Goal: Task Accomplishment & Management: Manage account settings

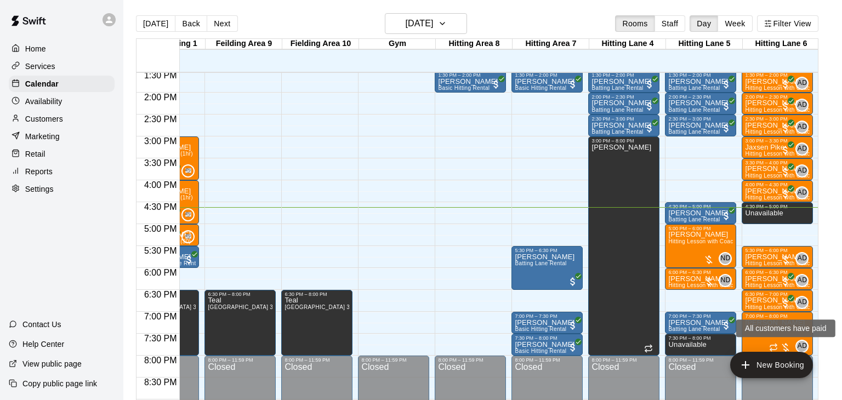
scroll to position [600, 282]
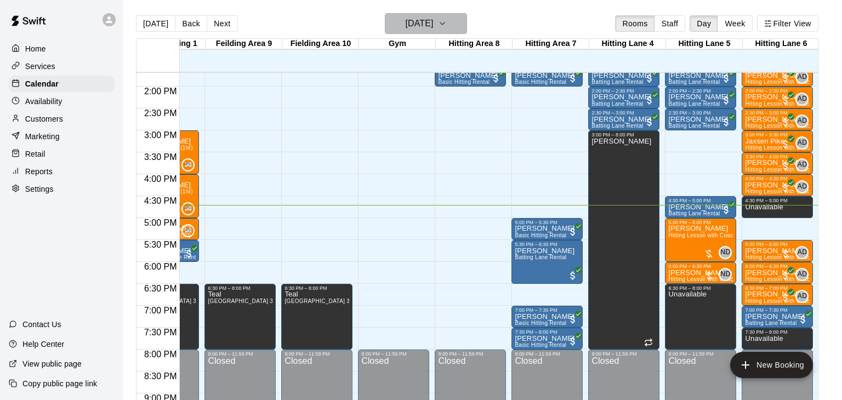
click at [466, 31] on button "[DATE]" at bounding box center [426, 23] width 82 height 21
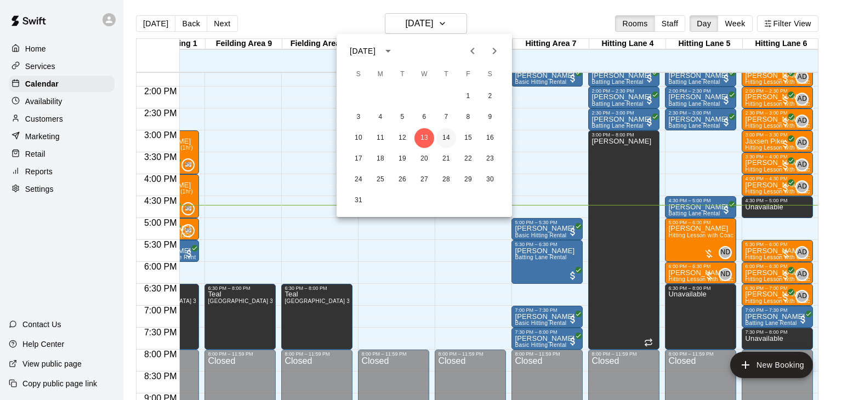
click at [448, 139] on button "14" at bounding box center [446, 138] width 20 height 20
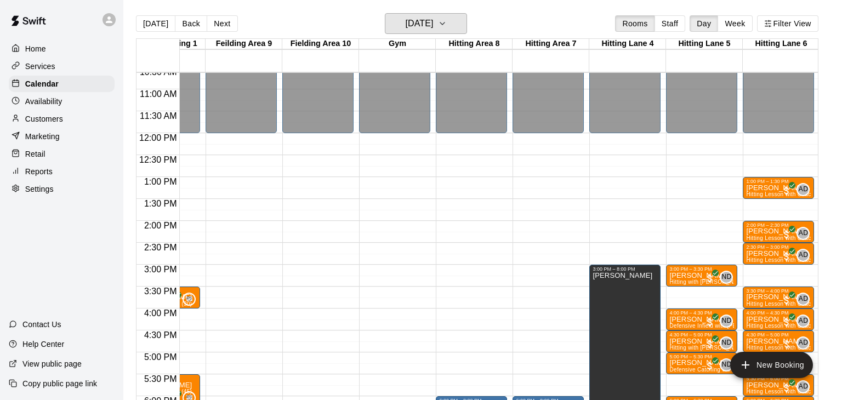
scroll to position [0, 277]
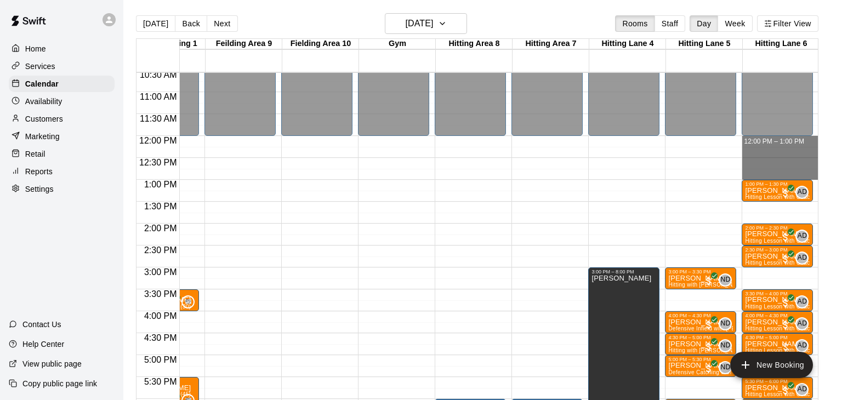
drag, startPoint x: 780, startPoint y: 137, endPoint x: 784, endPoint y: 172, distance: 34.8
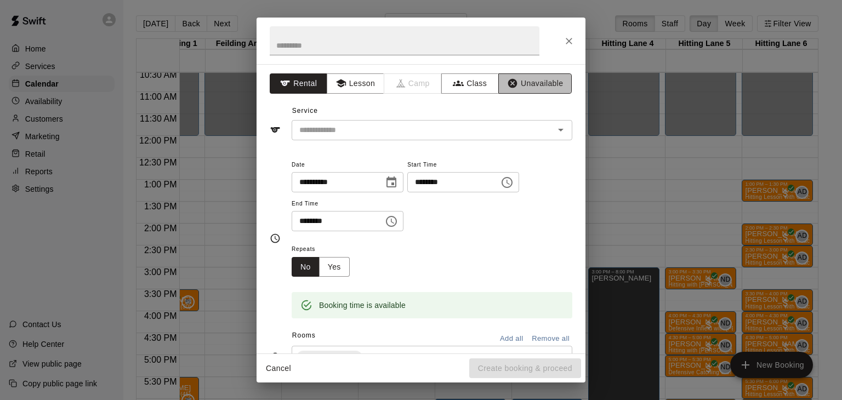
click at [544, 87] on button "Unavailable" at bounding box center [534, 83] width 73 height 20
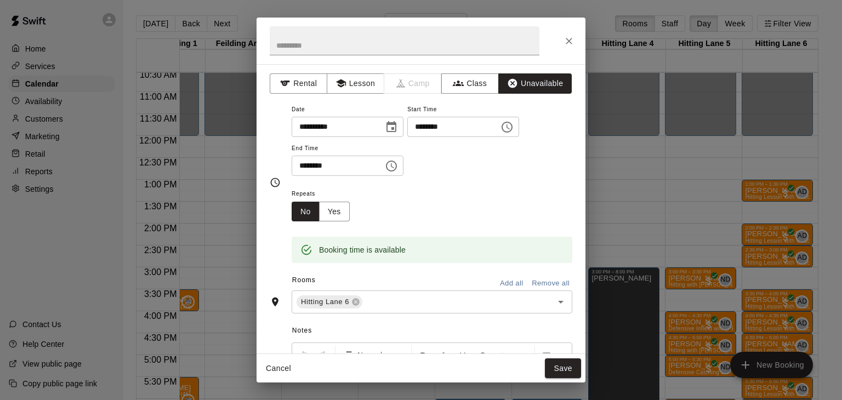
click at [518, 292] on button "Add all" at bounding box center [511, 283] width 35 height 17
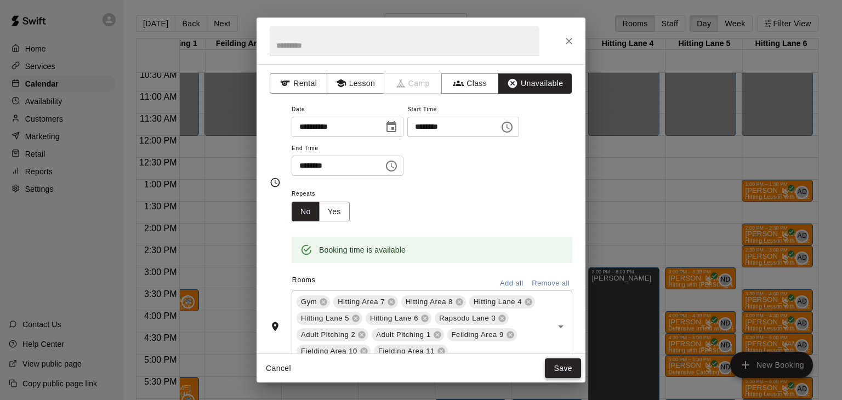
click at [565, 374] on button "Save" at bounding box center [563, 369] width 36 height 20
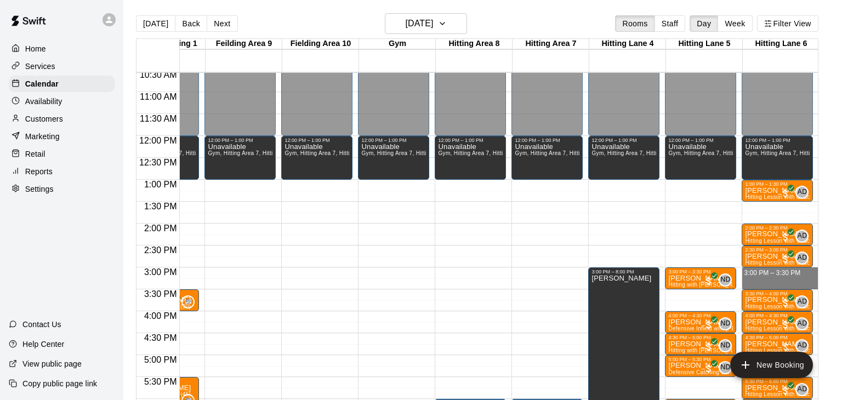
drag, startPoint x: 762, startPoint y: 268, endPoint x: 764, endPoint y: 285, distance: 17.1
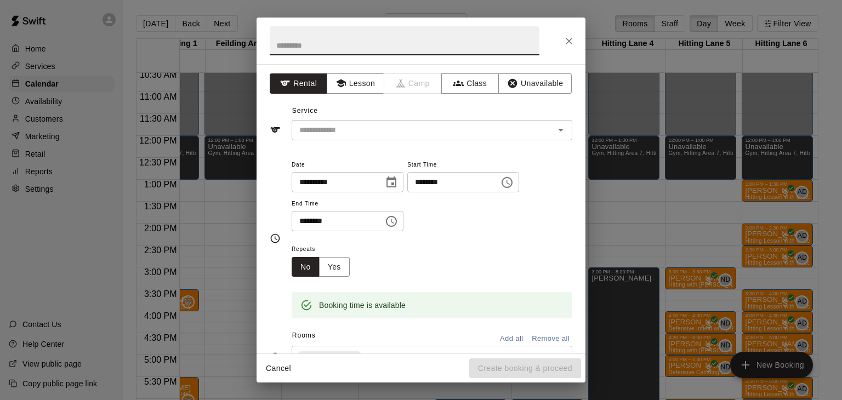
click at [428, 48] on input "text" at bounding box center [405, 40] width 270 height 29
type input "***"
click at [561, 90] on button "Unavailable" at bounding box center [534, 83] width 73 height 20
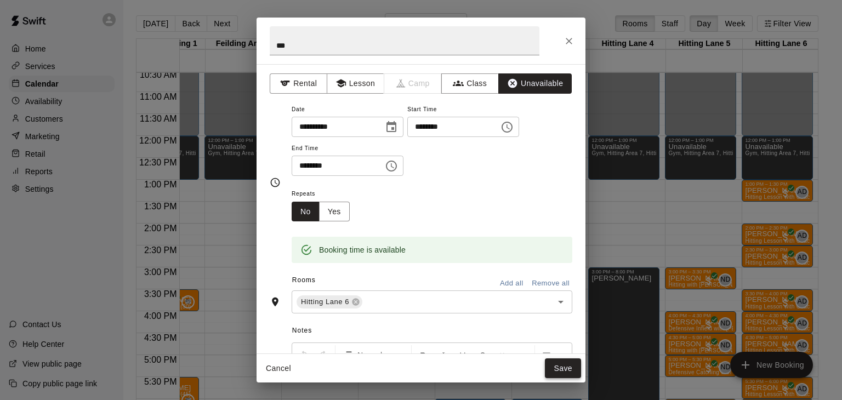
click at [560, 370] on button "Save" at bounding box center [563, 369] width 36 height 20
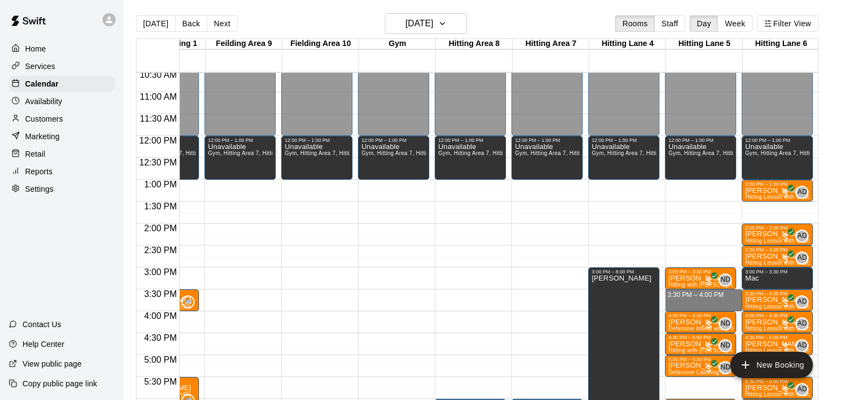
drag, startPoint x: 685, startPoint y: 290, endPoint x: 684, endPoint y: 306, distance: 16.5
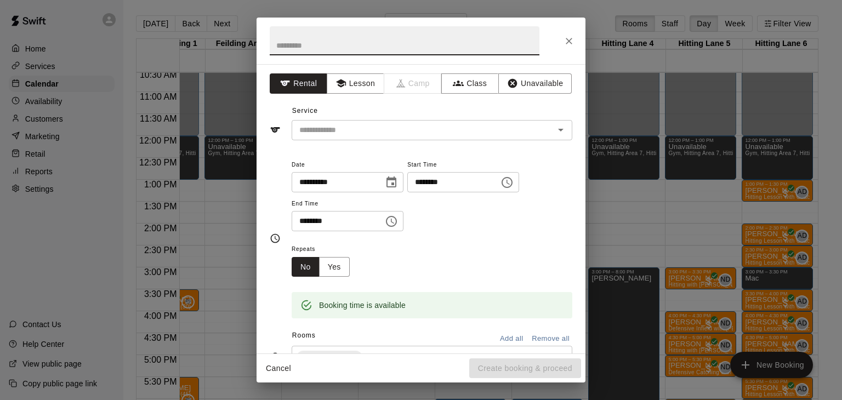
click at [333, 42] on input "text" at bounding box center [405, 40] width 270 height 29
type input "***"
click at [538, 76] on button "Unavailable" at bounding box center [534, 83] width 73 height 20
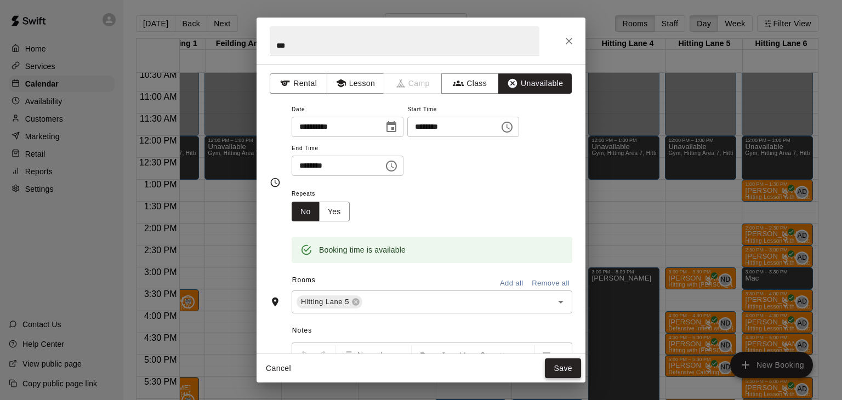
click at [558, 365] on button "Save" at bounding box center [563, 369] width 36 height 20
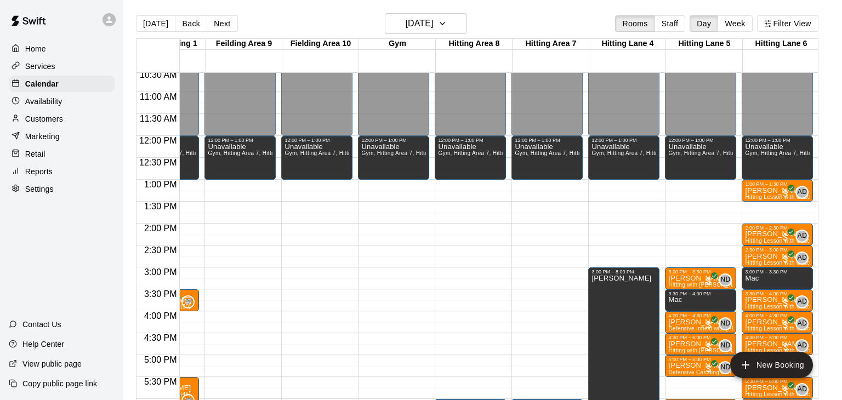
click at [52, 120] on p "Customers" at bounding box center [44, 118] width 38 height 11
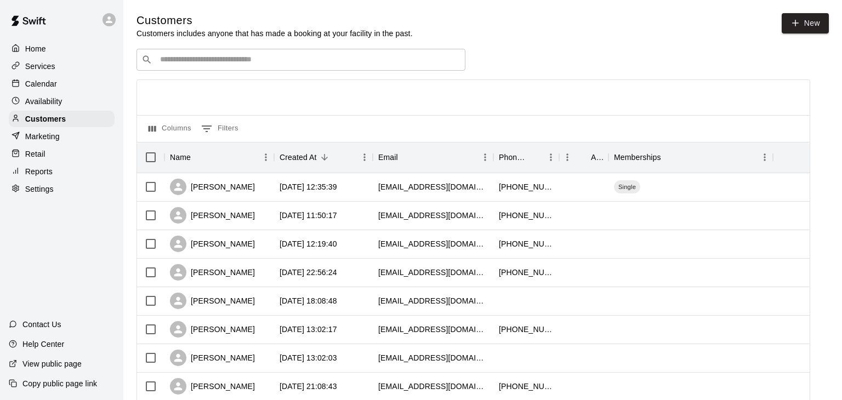
click at [233, 64] on input "Search customers by name or email" at bounding box center [309, 59] width 304 height 11
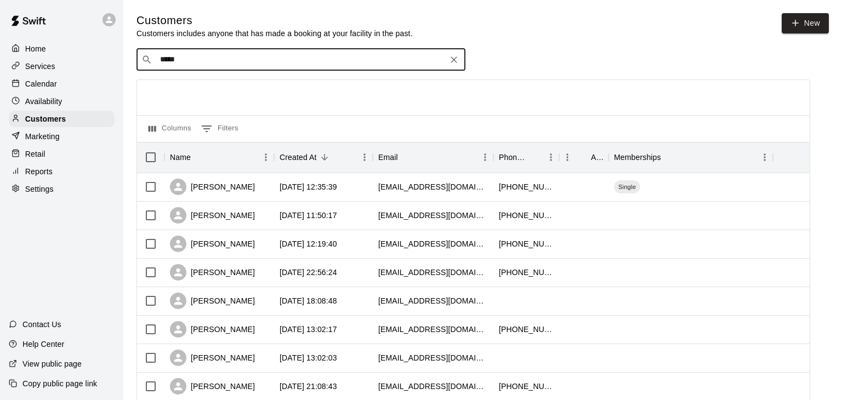
type input "******"
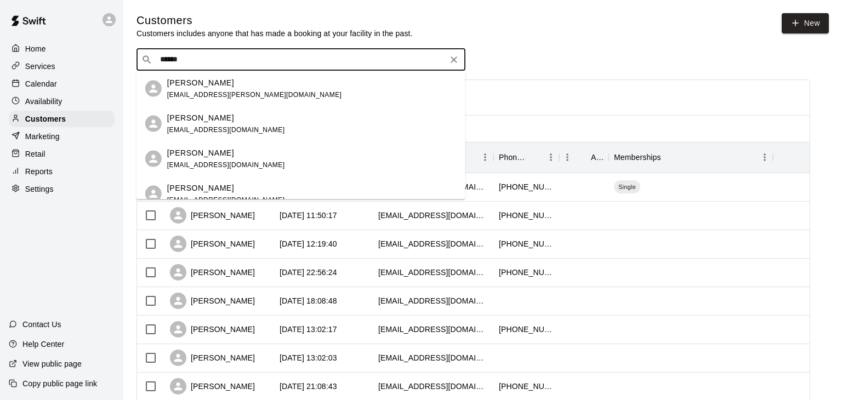
click at [203, 163] on span "[EMAIL_ADDRESS][DOMAIN_NAME]" at bounding box center [226, 165] width 118 height 8
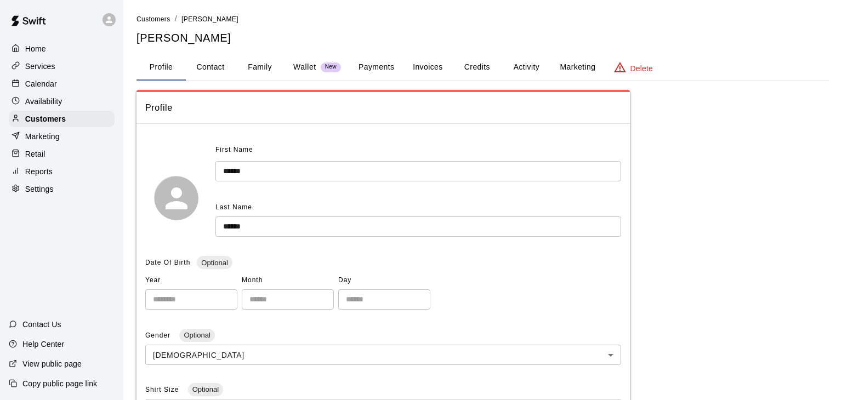
click at [371, 66] on button "Payments" at bounding box center [376, 67] width 53 height 26
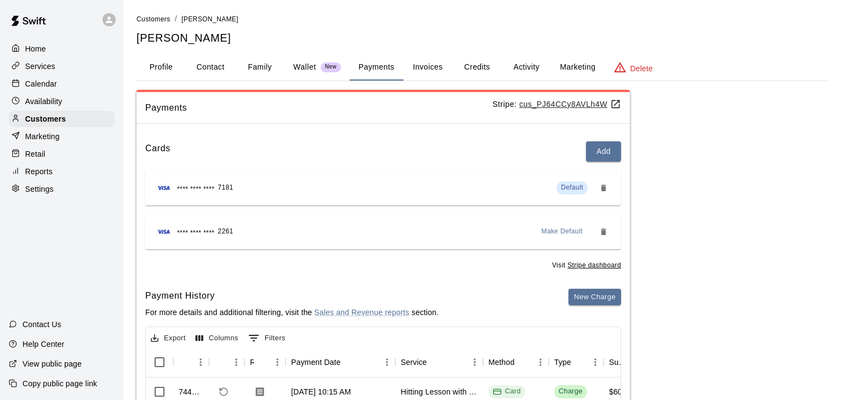
click at [572, 231] on span "Make Default" at bounding box center [563, 231] width 42 height 11
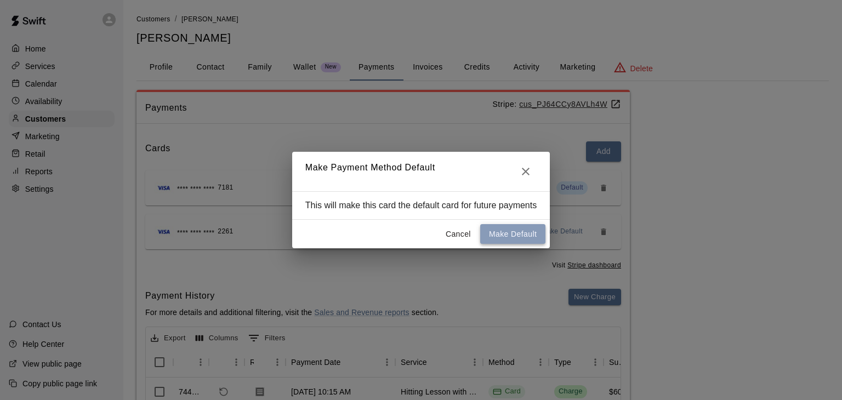
click at [526, 232] on button "Make Default" at bounding box center [512, 234] width 65 height 20
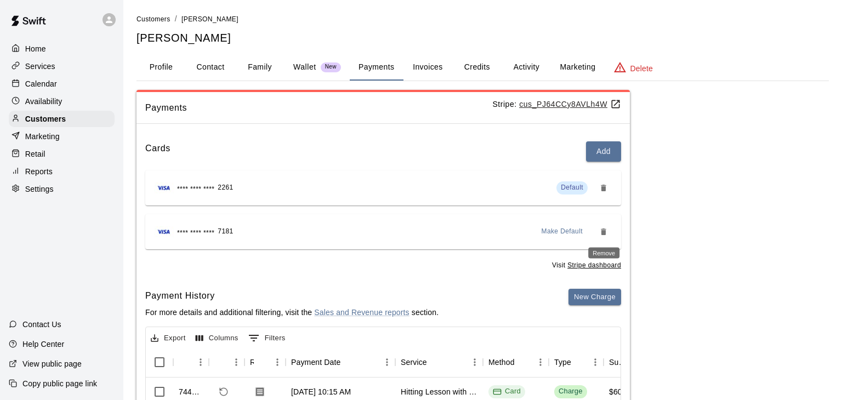
click at [608, 233] on icon "Remove" at bounding box center [603, 232] width 9 height 9
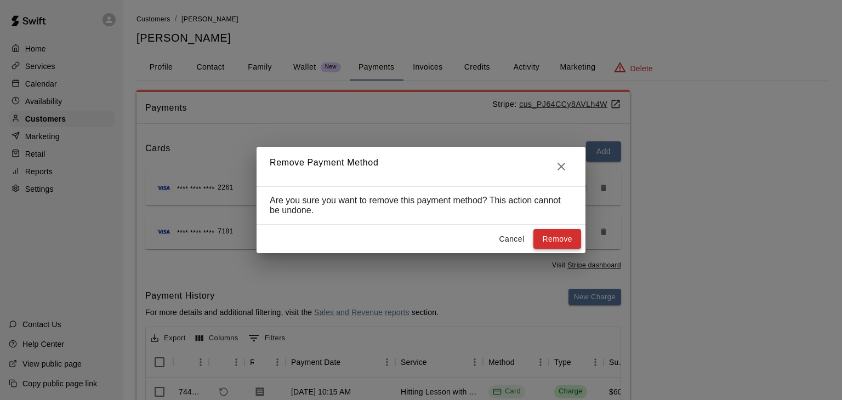
click at [565, 236] on button "Remove" at bounding box center [557, 239] width 48 height 20
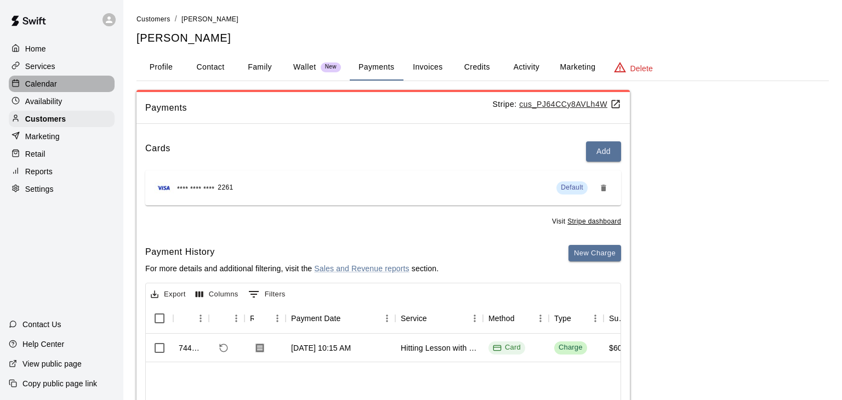
click at [44, 87] on p "Calendar" at bounding box center [41, 83] width 32 height 11
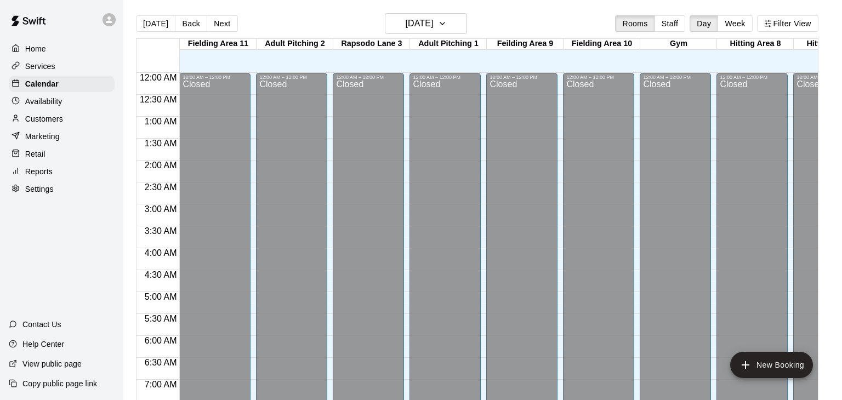
scroll to position [679, 0]
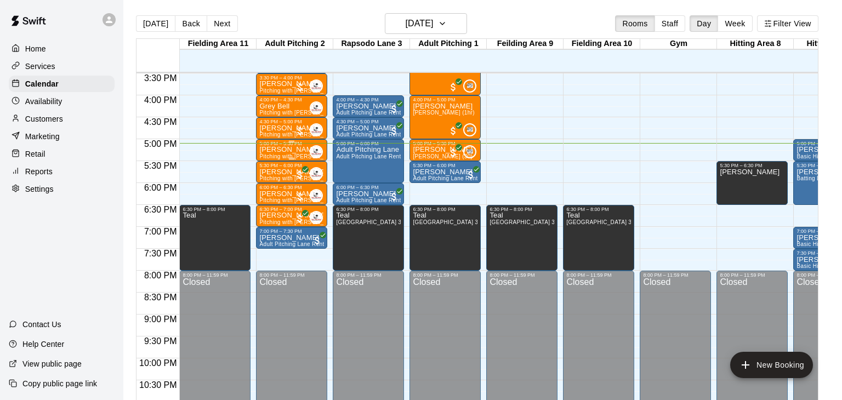
click at [282, 154] on span "Pitching with [PERSON_NAME] (30 min)" at bounding box center [312, 157] width 106 height 6
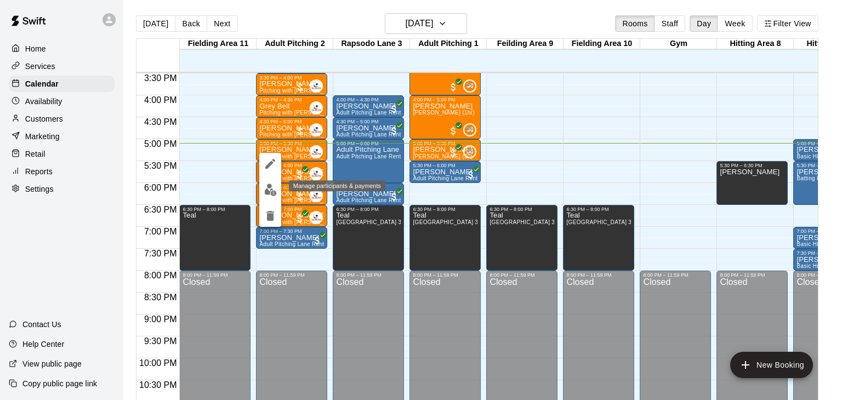
click at [270, 188] on img "edit" at bounding box center [270, 190] width 13 height 13
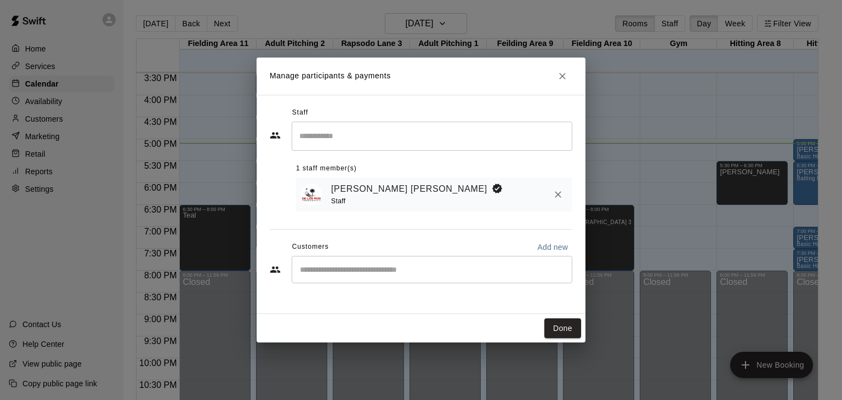
click at [338, 268] on input "Start typing to search customers..." at bounding box center [432, 269] width 271 height 11
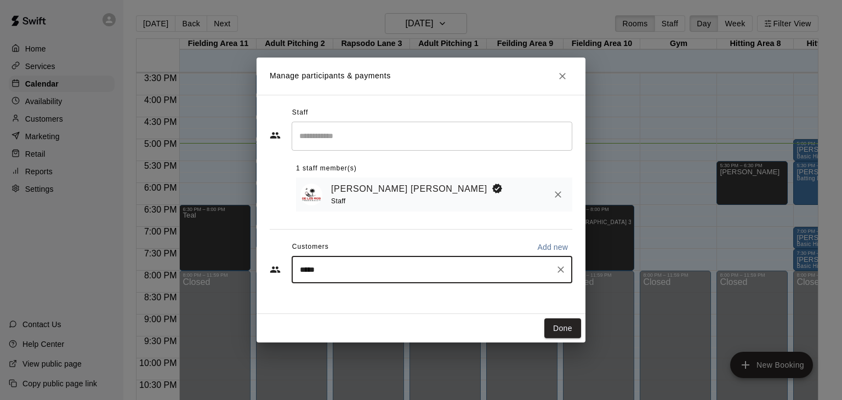
type input "******"
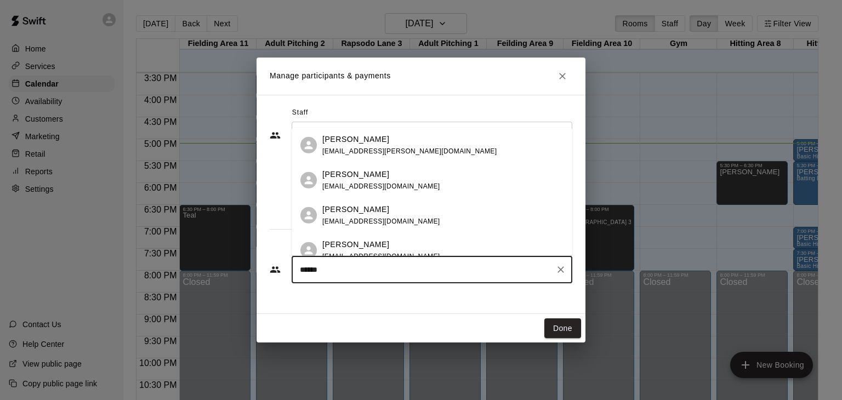
click at [359, 218] on span "[EMAIL_ADDRESS][DOMAIN_NAME]" at bounding box center [381, 222] width 118 height 8
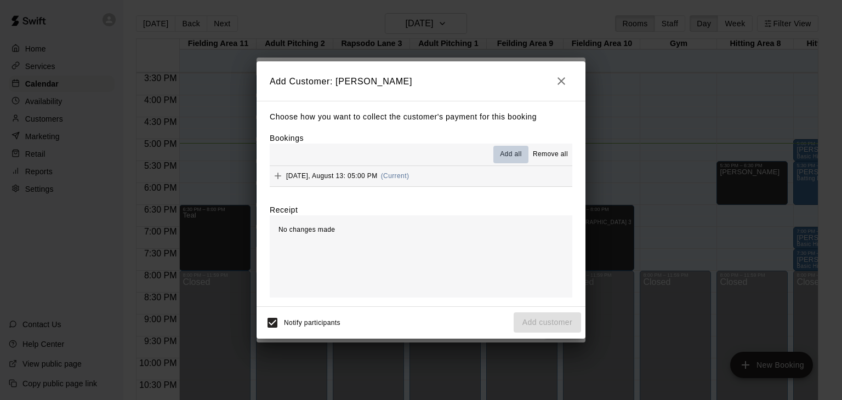
click at [505, 156] on span "Add all" at bounding box center [511, 154] width 22 height 11
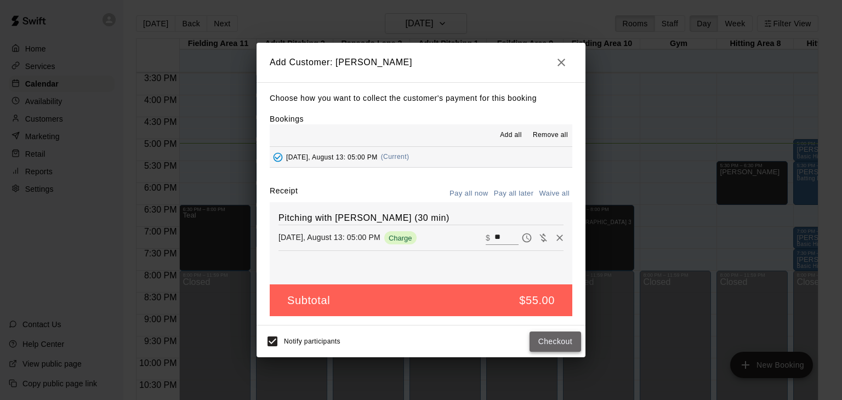
click at [551, 346] on button "Checkout" at bounding box center [556, 342] width 52 height 20
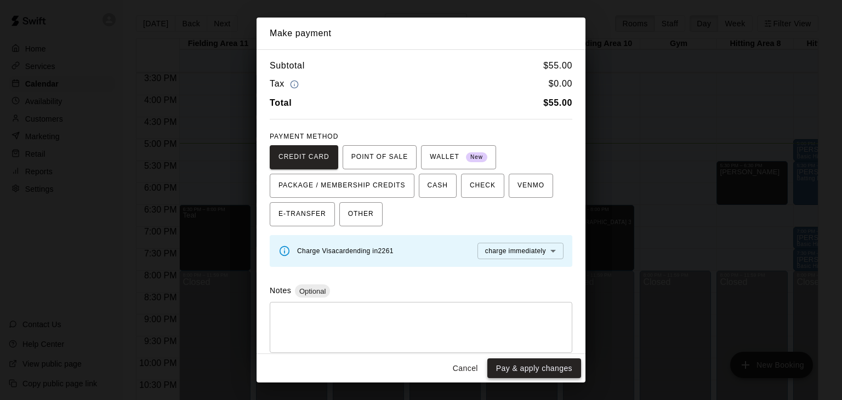
click at [535, 376] on button "Pay & apply changes" at bounding box center [534, 369] width 94 height 20
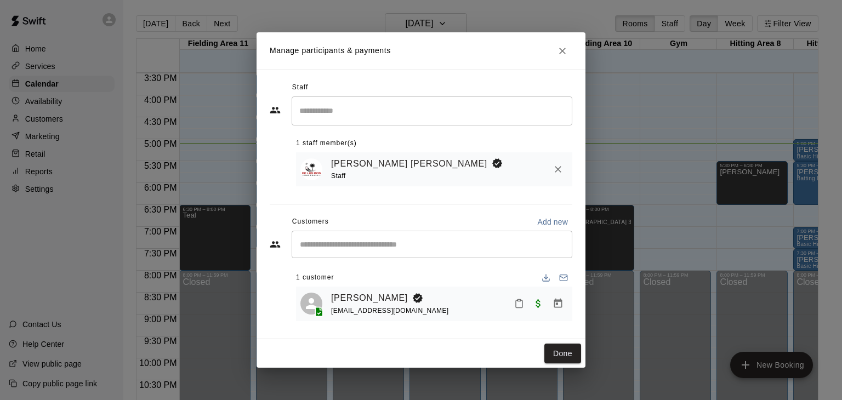
click at [565, 54] on icon "Close" at bounding box center [562, 51] width 11 height 11
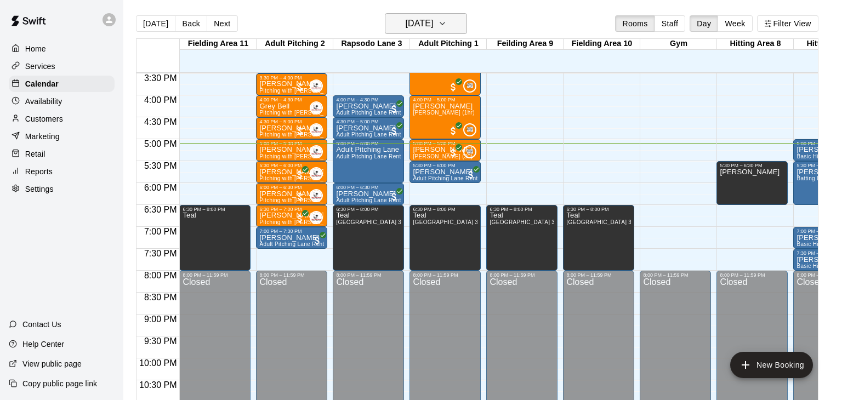
click at [447, 25] on icon "button" at bounding box center [442, 23] width 9 height 13
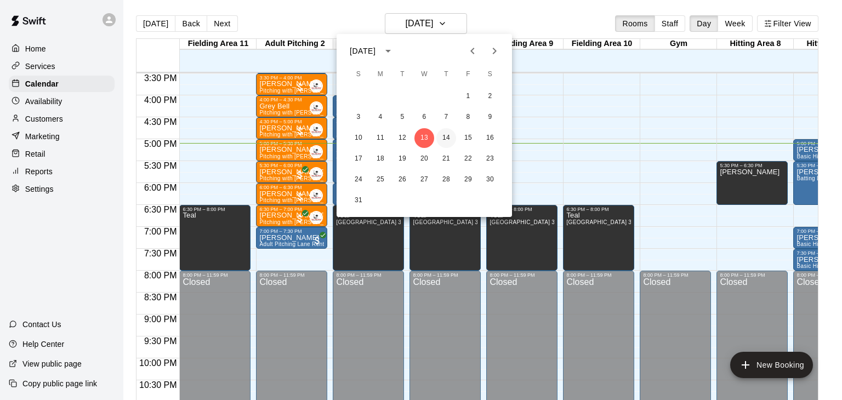
click at [450, 144] on button "14" at bounding box center [446, 138] width 20 height 20
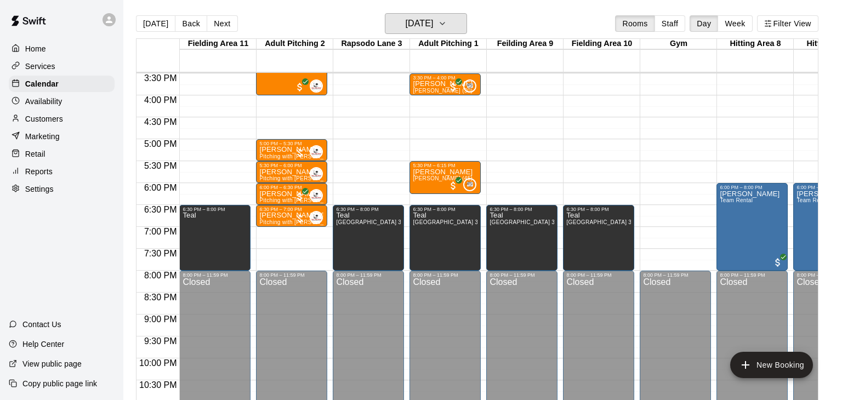
scroll to position [0, 281]
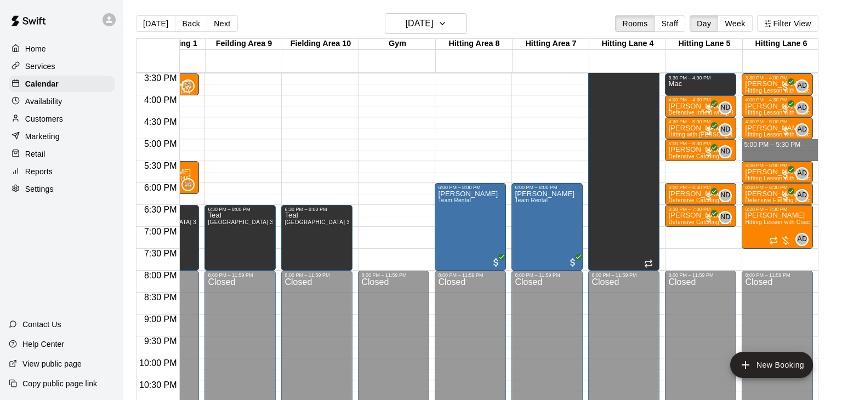
drag, startPoint x: 757, startPoint y: 141, endPoint x: 757, endPoint y: 154, distance: 13.2
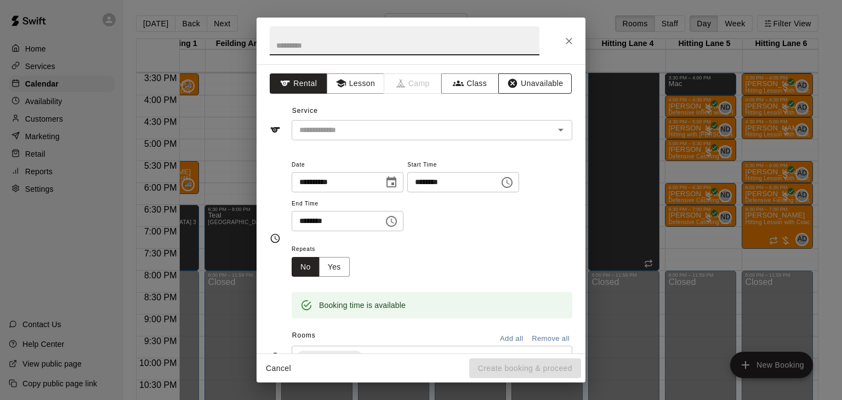
click at [541, 87] on button "Unavailable" at bounding box center [534, 83] width 73 height 20
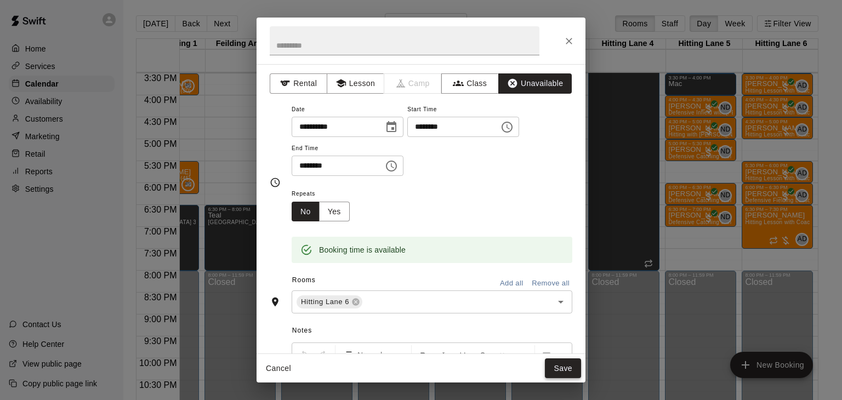
click at [566, 363] on button "Save" at bounding box center [563, 369] width 36 height 20
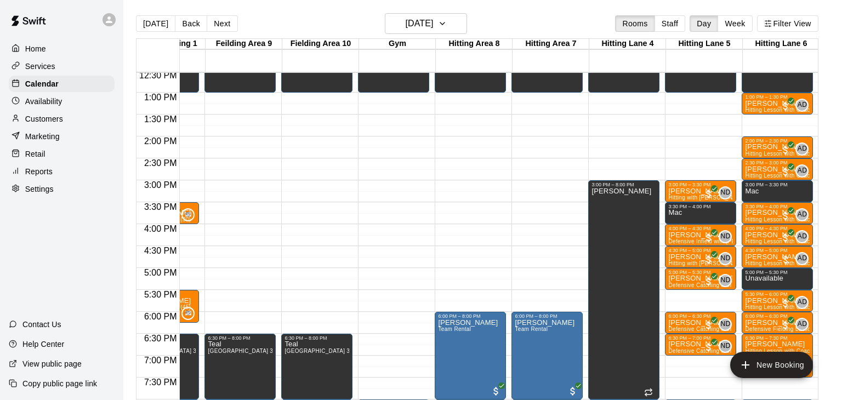
scroll to position [554, 282]
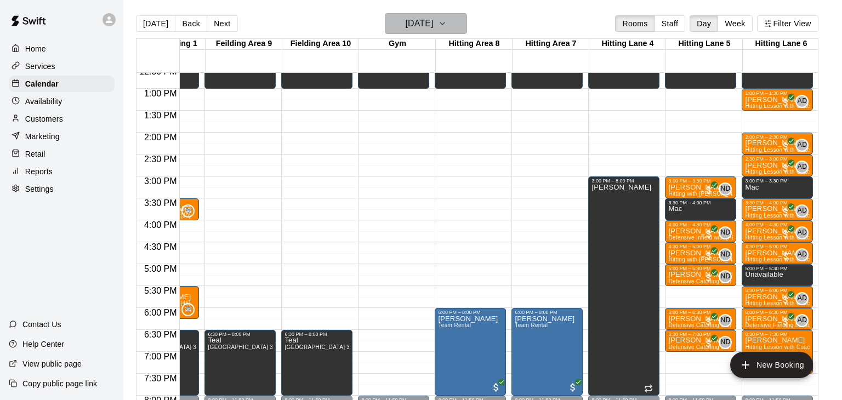
click at [447, 29] on icon "button" at bounding box center [442, 23] width 9 height 13
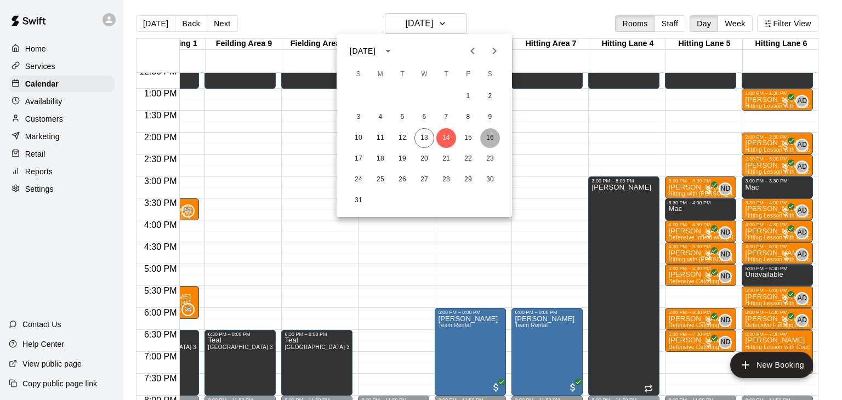
click at [495, 140] on button "16" at bounding box center [490, 138] width 20 height 20
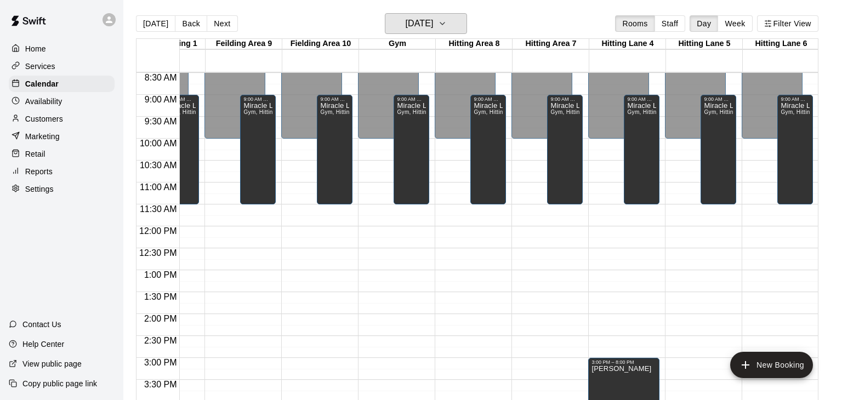
scroll to position [373, 282]
click at [797, 186] on div "Miracle League Gym, Hitting Area 7, Hitting Area 8, Hitting Lane 4, Hitting Lan…" at bounding box center [795, 301] width 29 height 400
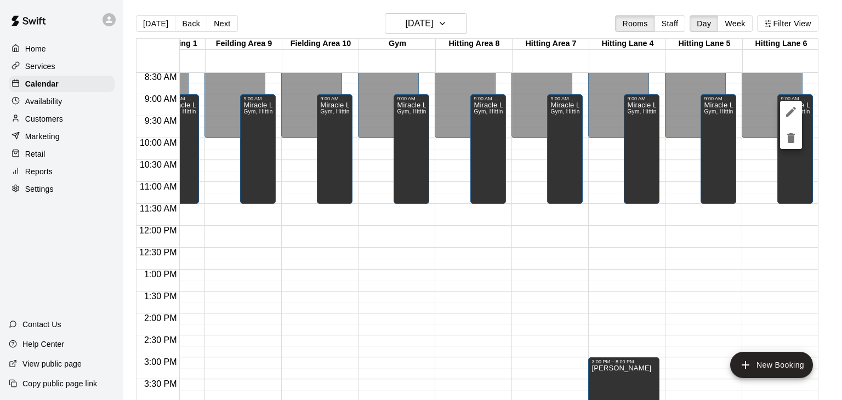
click at [458, 30] on div at bounding box center [421, 200] width 842 height 400
click at [447, 25] on icon "button" at bounding box center [442, 23] width 9 height 13
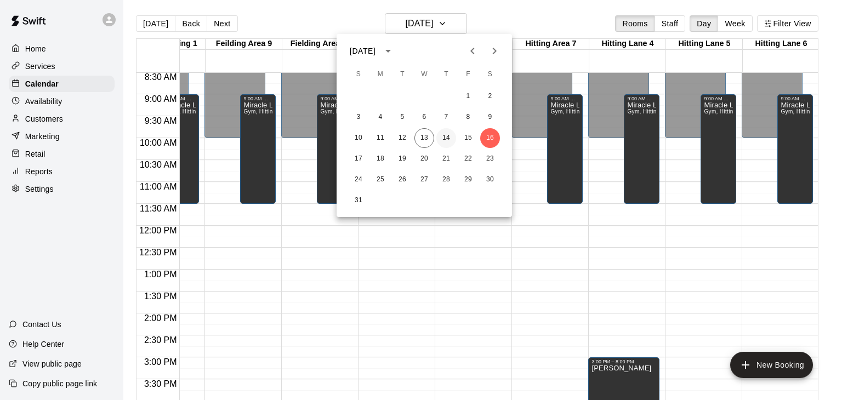
click at [444, 139] on button "14" at bounding box center [446, 138] width 20 height 20
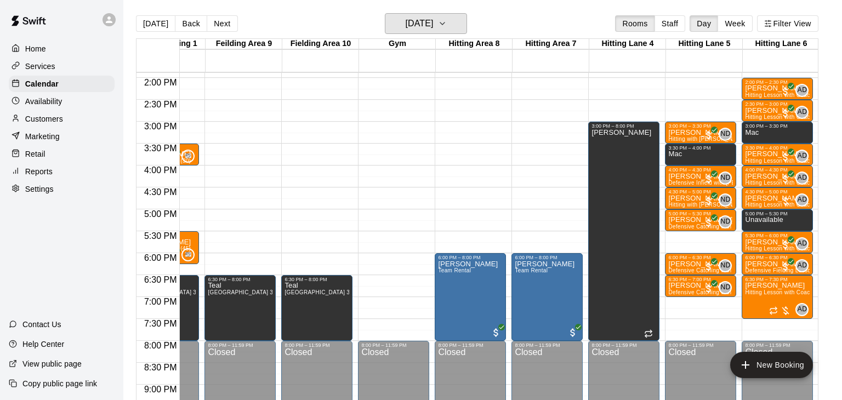
scroll to position [610, 282]
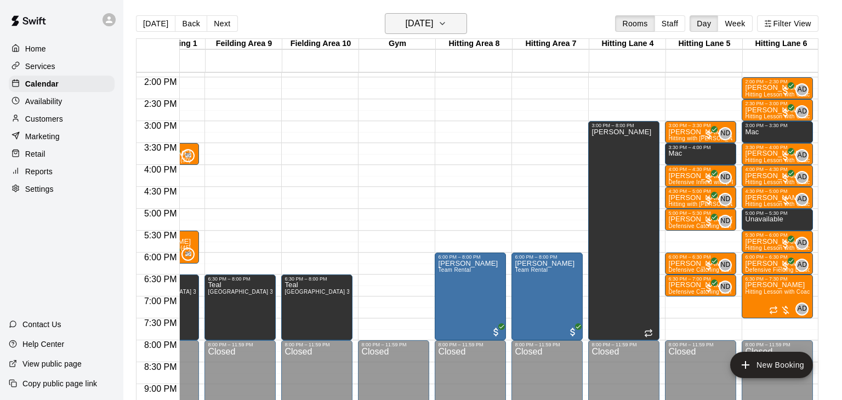
click at [464, 21] on button "Thursday Aug 14" at bounding box center [426, 23] width 82 height 21
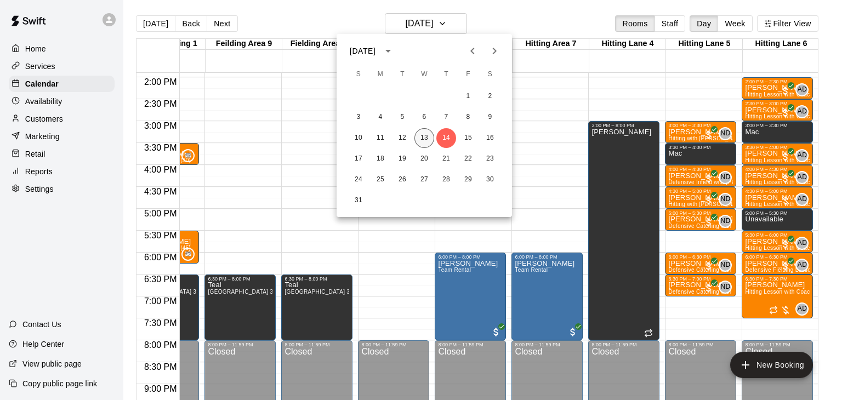
click at [427, 133] on button "13" at bounding box center [425, 138] width 20 height 20
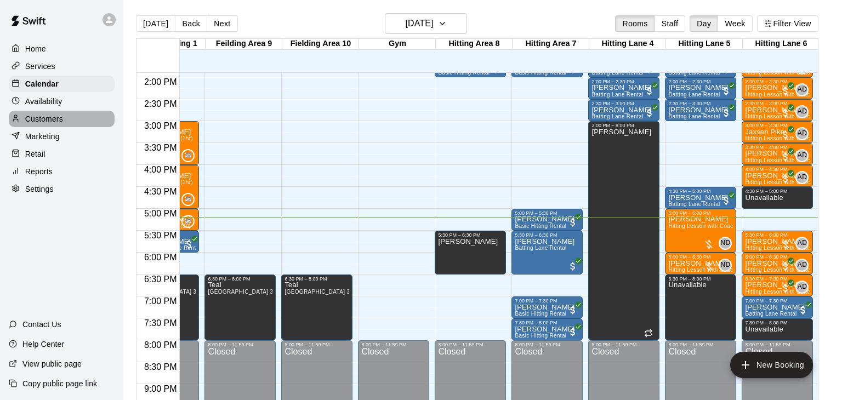
click at [47, 113] on p "Customers" at bounding box center [44, 118] width 38 height 11
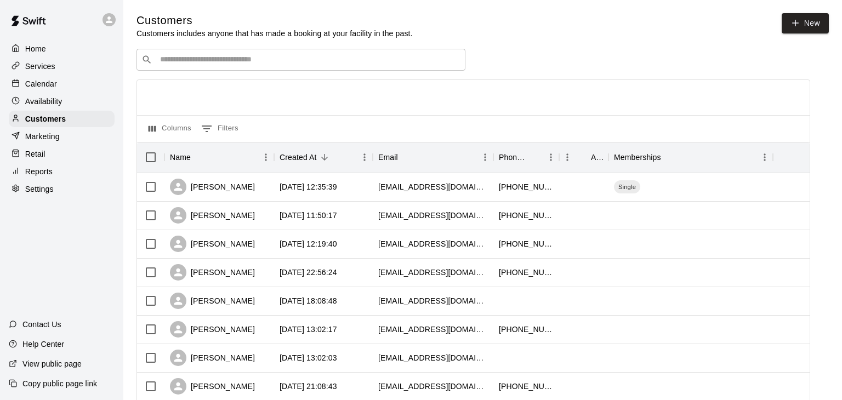
click at [266, 62] on input "Search customers by name or email" at bounding box center [309, 59] width 304 height 11
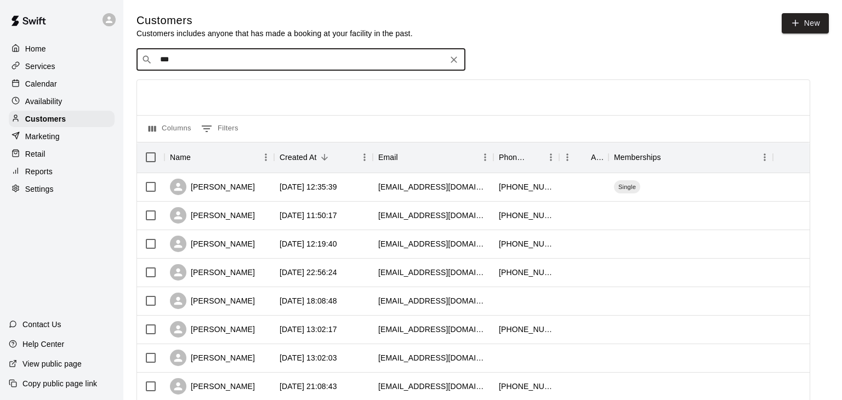
click at [195, 63] on input "***" at bounding box center [300, 59] width 287 height 11
click at [198, 63] on input "***" at bounding box center [300, 59] width 287 height 11
click at [188, 64] on input "***" at bounding box center [300, 59] width 287 height 11
click at [176, 61] on input "***" at bounding box center [300, 59] width 287 height 11
type input "*"
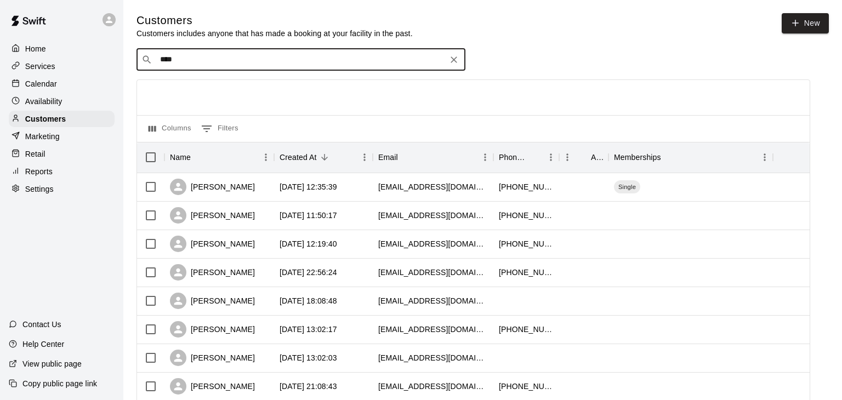
type input "*****"
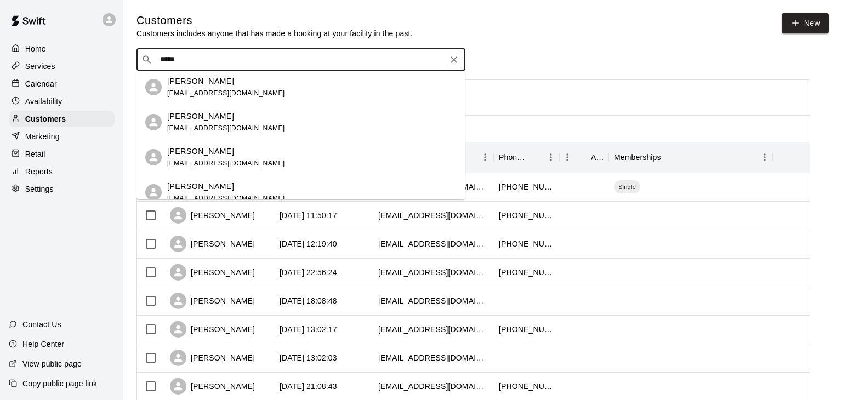
scroll to position [428, 0]
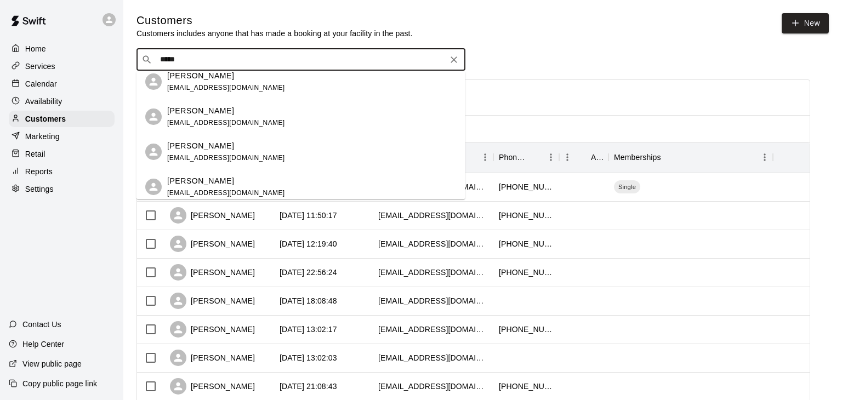
click at [212, 87] on span "[EMAIL_ADDRESS][DOMAIN_NAME]" at bounding box center [226, 87] width 118 height 8
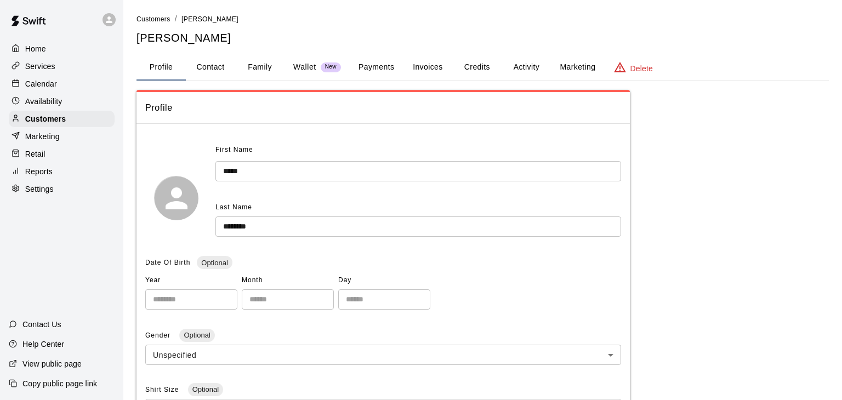
click at [391, 67] on button "Payments" at bounding box center [376, 67] width 53 height 26
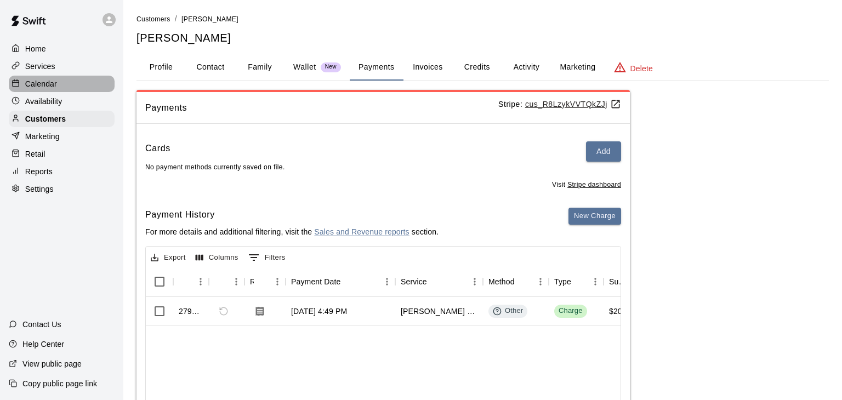
click at [41, 86] on p "Calendar" at bounding box center [41, 83] width 32 height 11
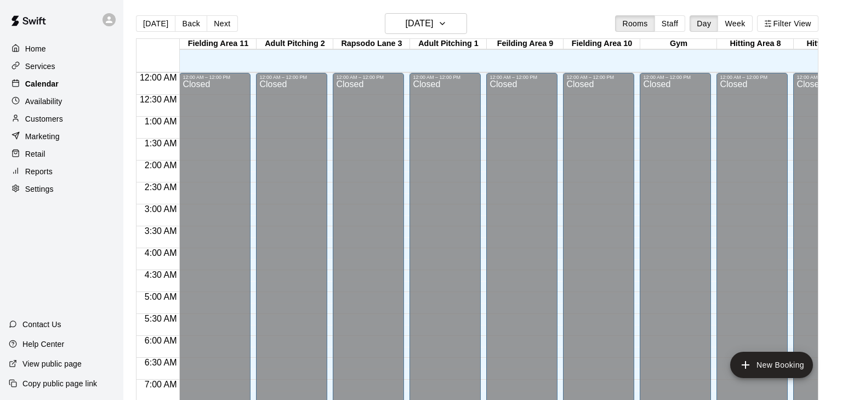
scroll to position [679, 0]
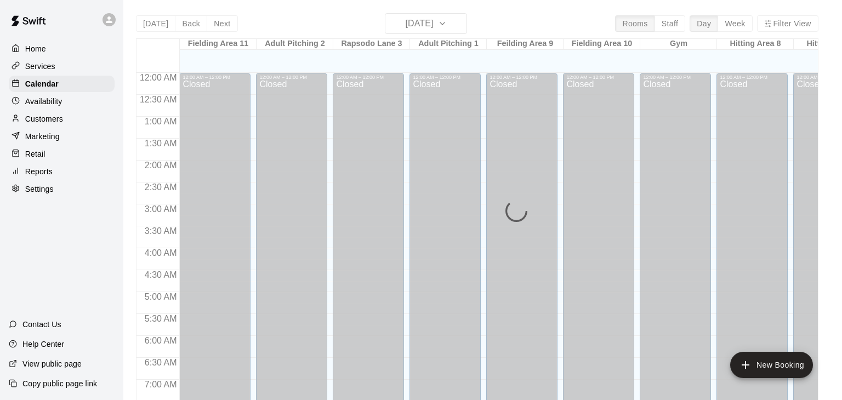
scroll to position [679, 0]
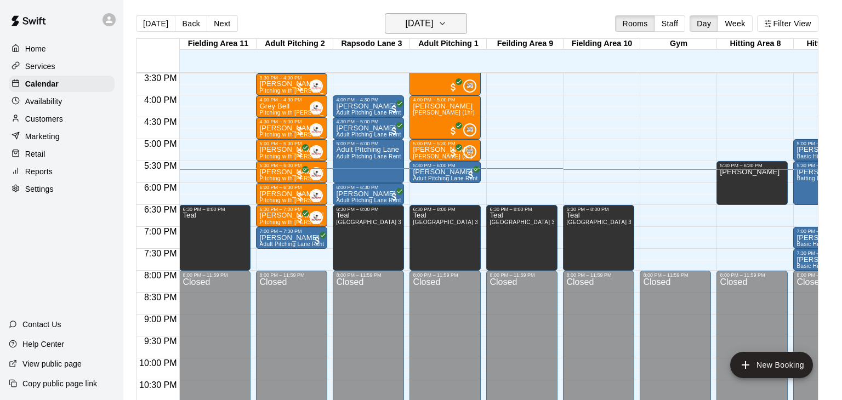
click at [447, 24] on icon "button" at bounding box center [442, 23] width 9 height 13
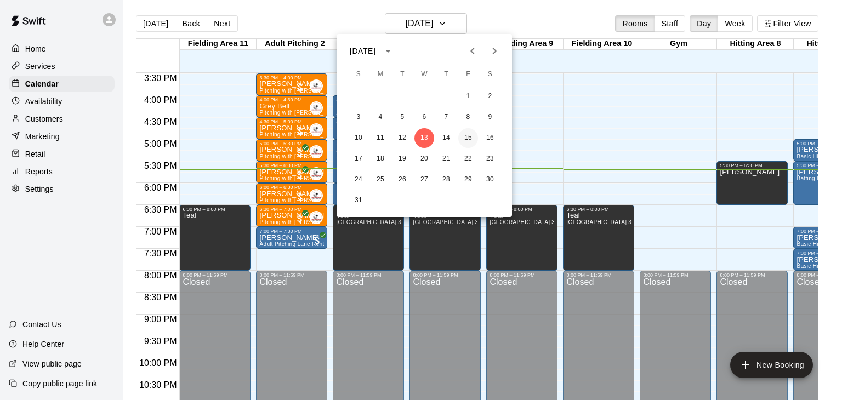
click at [471, 140] on button "15" at bounding box center [468, 138] width 20 height 20
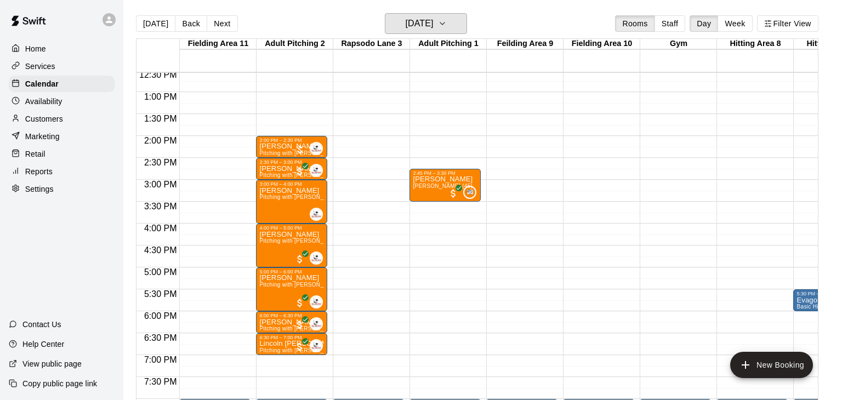
scroll to position [549, 0]
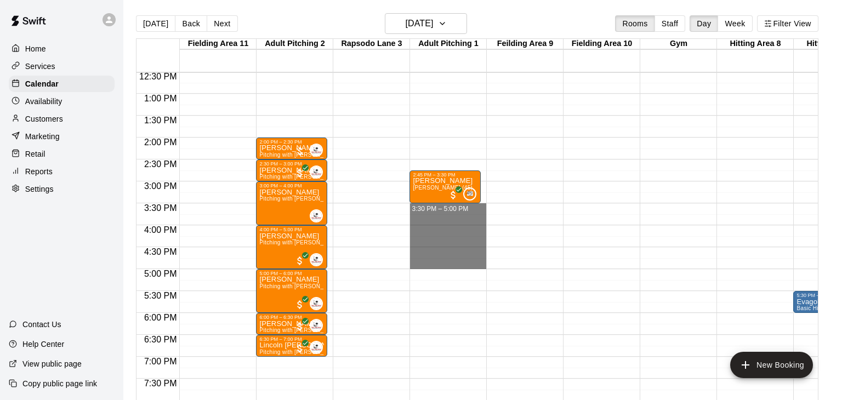
drag, startPoint x: 432, startPoint y: 207, endPoint x: 433, endPoint y: 262, distance: 54.9
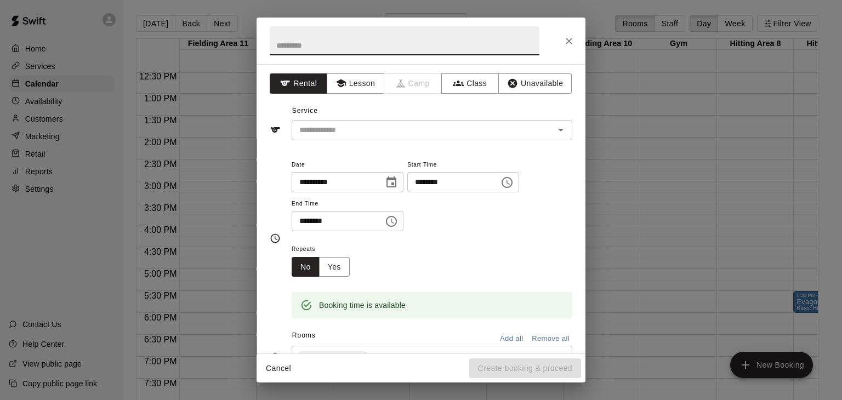
click at [363, 46] on input "text" at bounding box center [405, 40] width 270 height 29
type input "**********"
click at [527, 92] on button "Unavailable" at bounding box center [534, 83] width 73 height 20
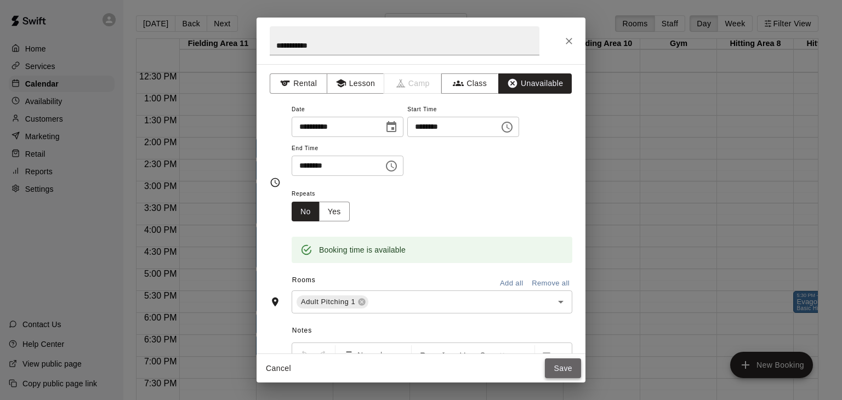
click at [574, 362] on button "Save" at bounding box center [563, 369] width 36 height 20
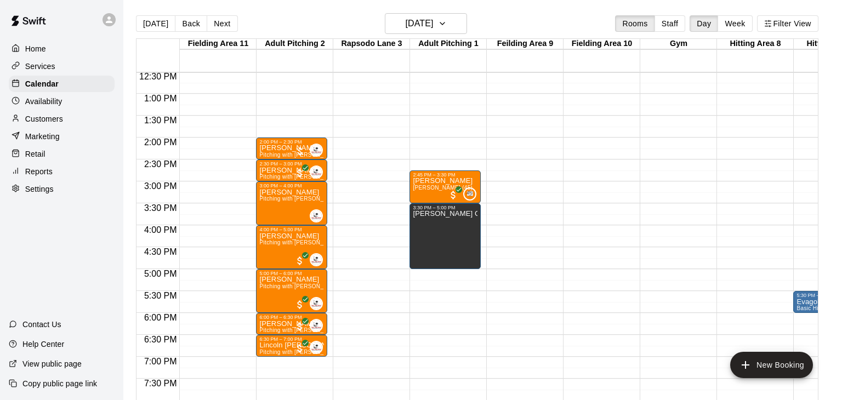
click at [574, 362] on div "12:00 AM – 12:00 PM Closed 8:00 PM – 11:59 PM Closed" at bounding box center [598, 50] width 71 height 1053
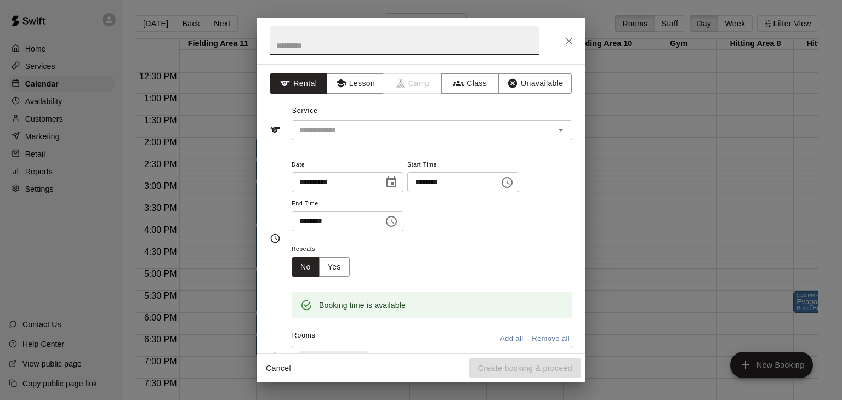
click at [568, 38] on icon "Close" at bounding box center [569, 41] width 11 height 11
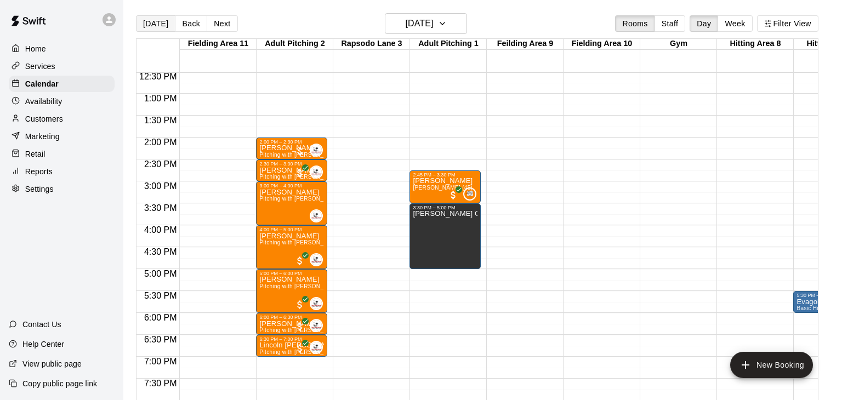
click at [157, 22] on button "[DATE]" at bounding box center [155, 23] width 39 height 16
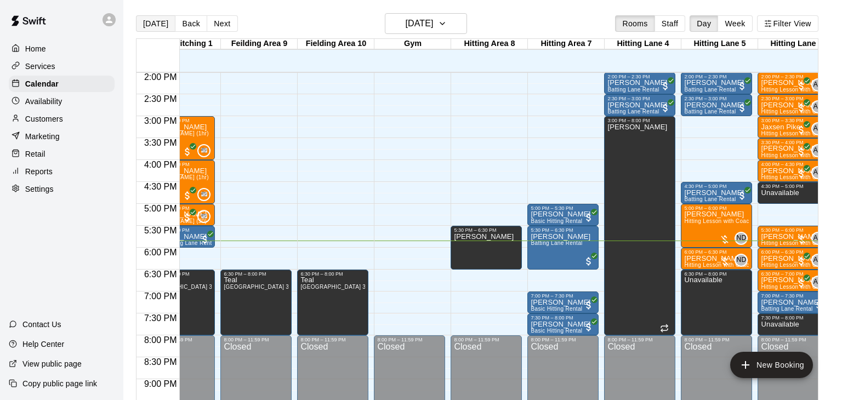
scroll to position [0, 245]
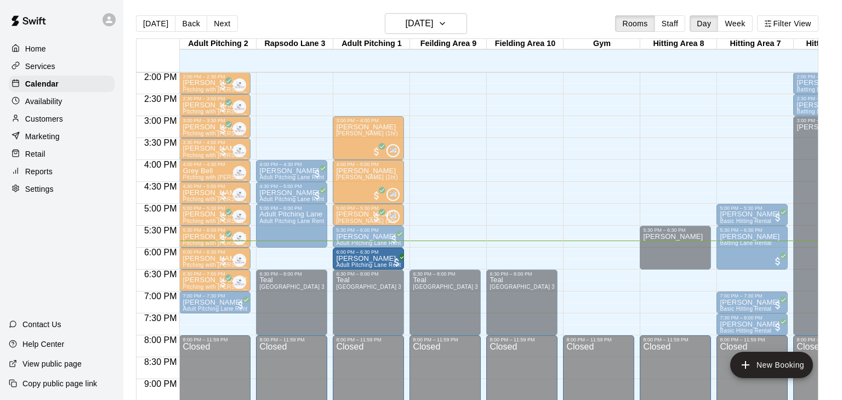
drag, startPoint x: 291, startPoint y: 253, endPoint x: 347, endPoint y: 258, distance: 55.6
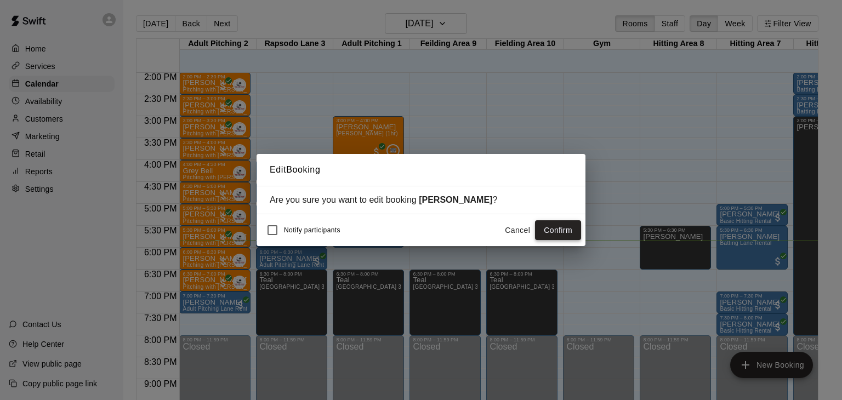
click at [559, 234] on button "Confirm" at bounding box center [558, 230] width 46 height 20
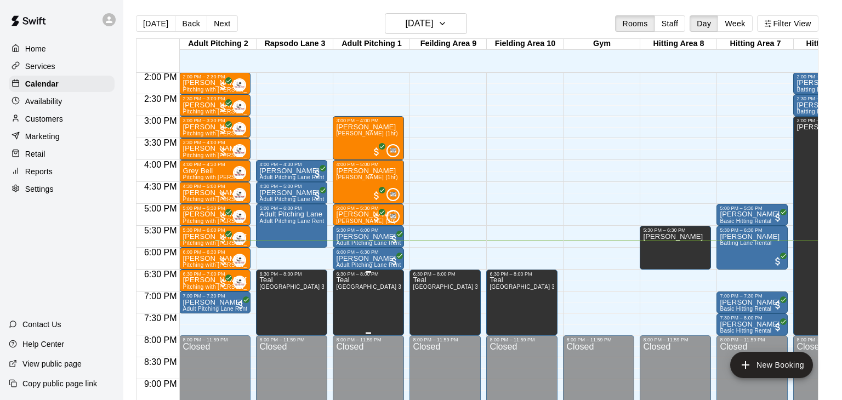
click at [359, 284] on span "[GEOGRAPHIC_DATA] 3, Adult Pitching 1, Feilding Area 9, Fielding Area 10, Field…" at bounding box center [458, 287] width 244 height 6
click at [348, 294] on icon "edit" at bounding box center [347, 294] width 10 height 10
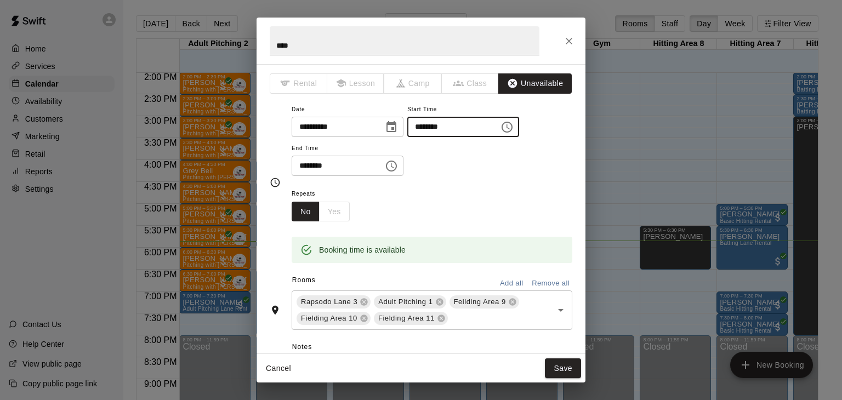
click at [407, 137] on input "********" at bounding box center [449, 127] width 84 height 20
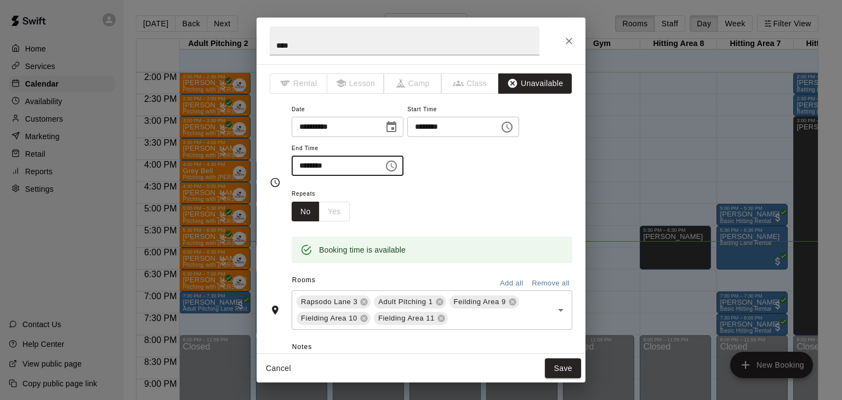
click at [304, 176] on input "********" at bounding box center [334, 166] width 84 height 20
click at [565, 41] on icon "Close" at bounding box center [569, 41] width 11 height 11
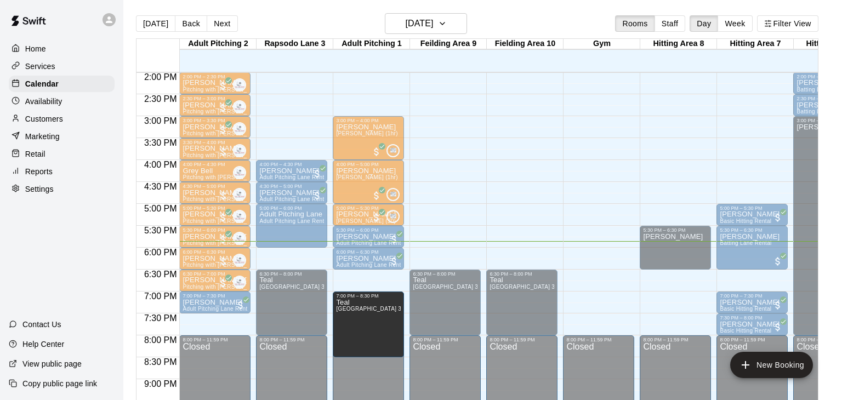
drag, startPoint x: 368, startPoint y: 272, endPoint x: 367, endPoint y: 297, distance: 24.1
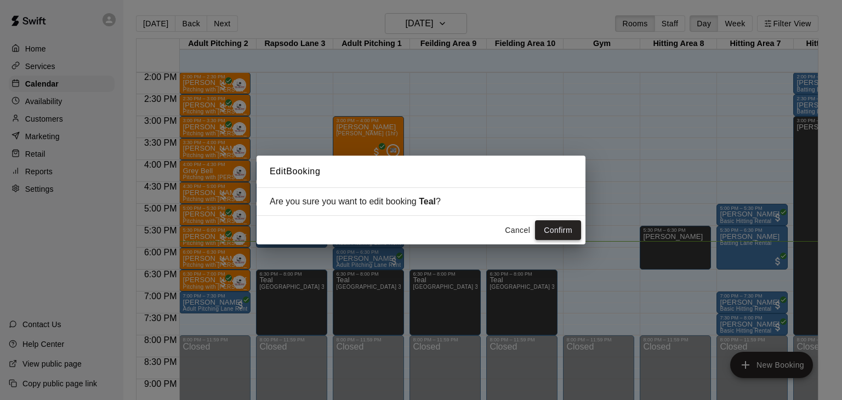
click at [541, 232] on button "Confirm" at bounding box center [558, 230] width 46 height 20
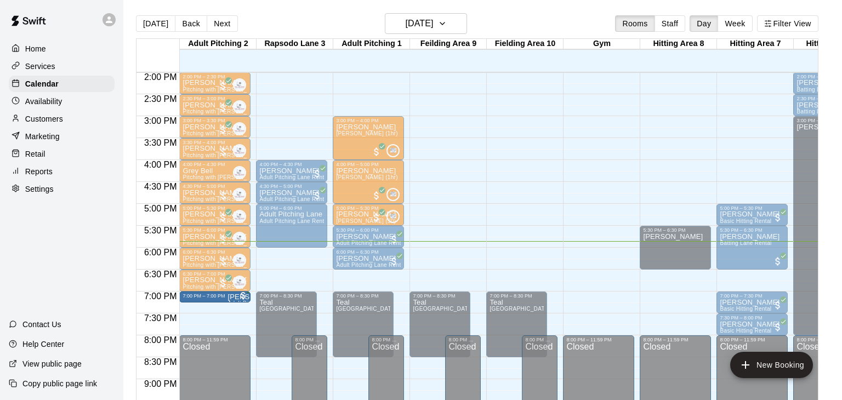
drag, startPoint x: 211, startPoint y: 309, endPoint x: 371, endPoint y: 278, distance: 163.1
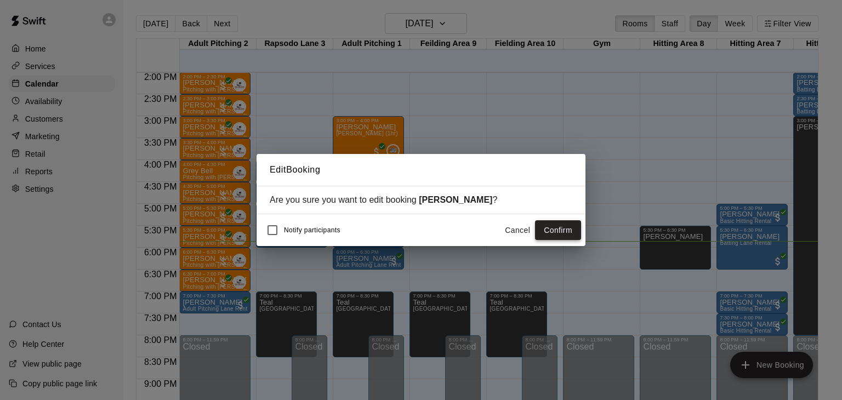
click at [569, 231] on button "Confirm" at bounding box center [558, 230] width 46 height 20
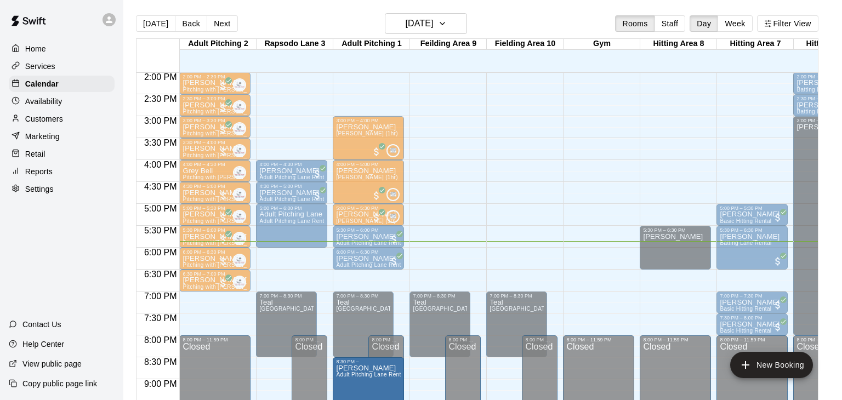
scroll to position [712, 77]
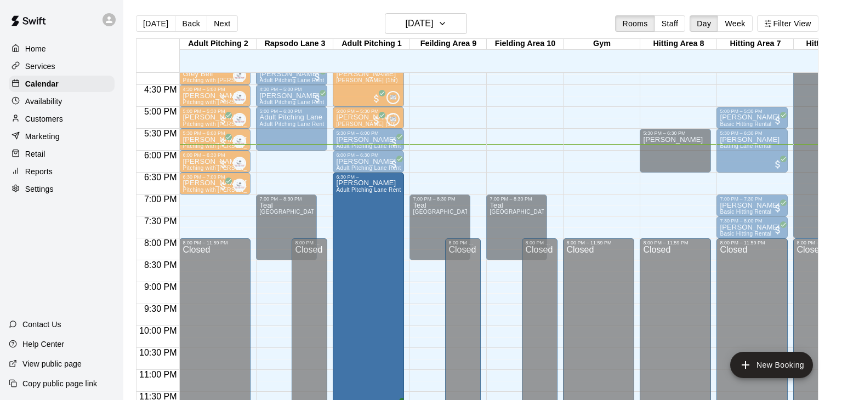
drag, startPoint x: 231, startPoint y: 294, endPoint x: 350, endPoint y: 183, distance: 162.5
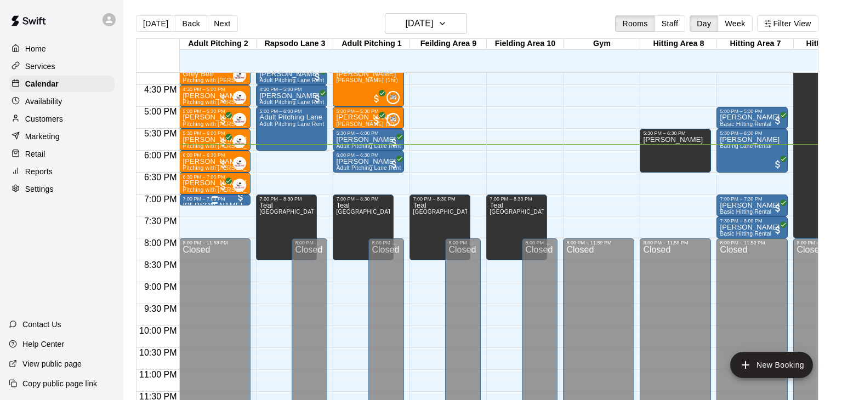
click at [206, 206] on p "[PERSON_NAME]" at bounding box center [215, 206] width 65 height 0
click at [194, 217] on icon "edit" at bounding box center [192, 215] width 13 height 13
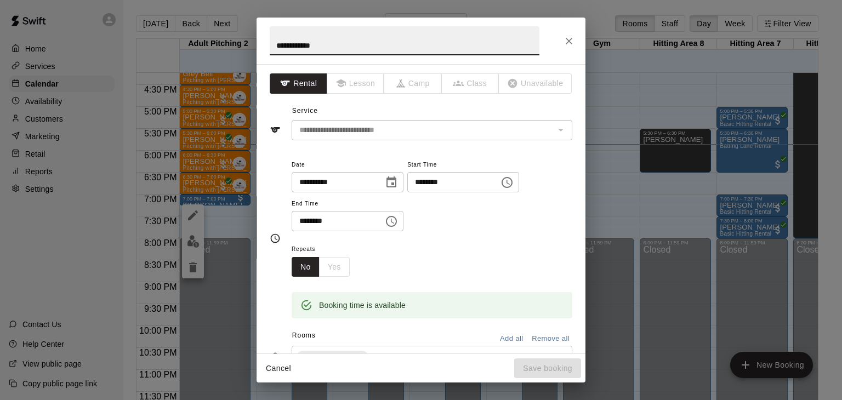
click at [318, 231] on input "********" at bounding box center [334, 221] width 84 height 20
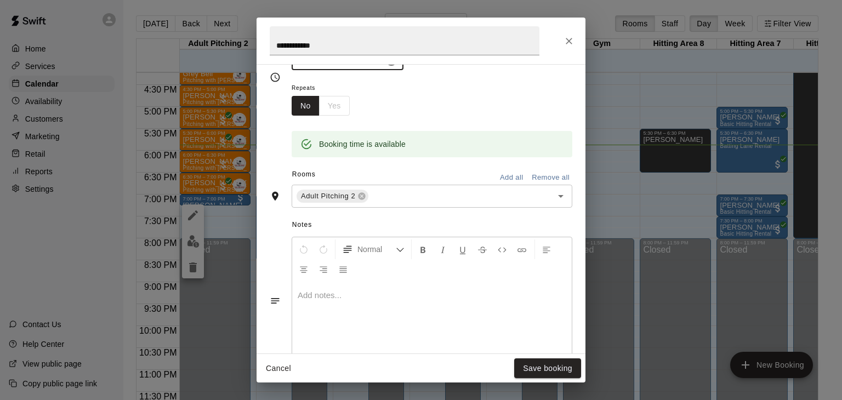
scroll to position [162, 0]
click at [362, 200] on icon at bounding box center [362, 195] width 7 height 7
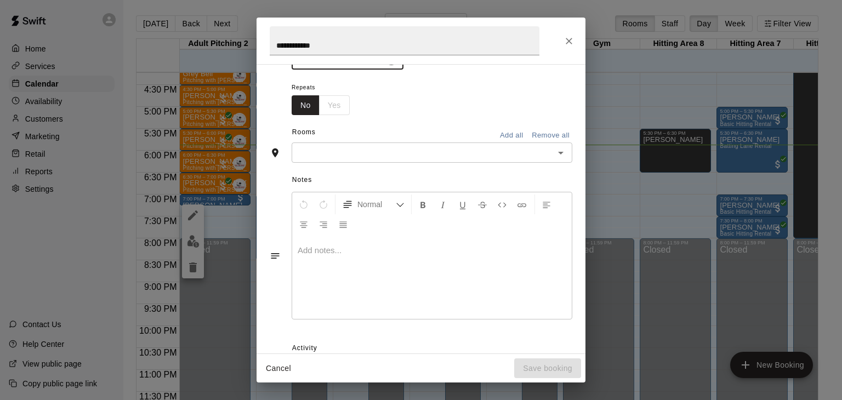
scroll to position [140, 0]
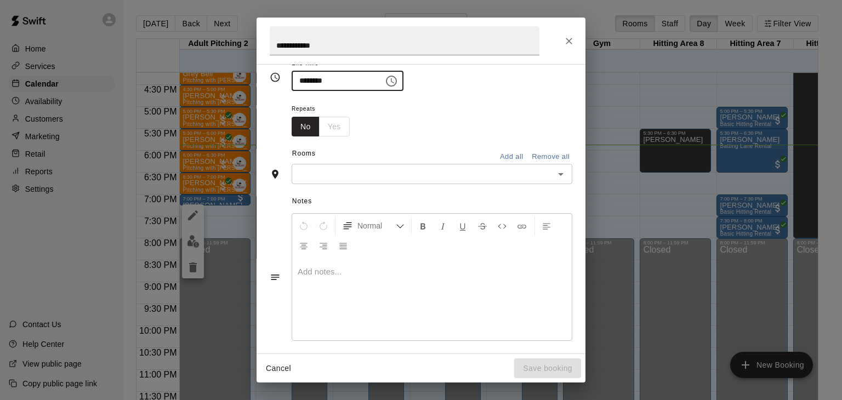
click at [330, 184] on div "​" at bounding box center [432, 174] width 281 height 20
type input "********"
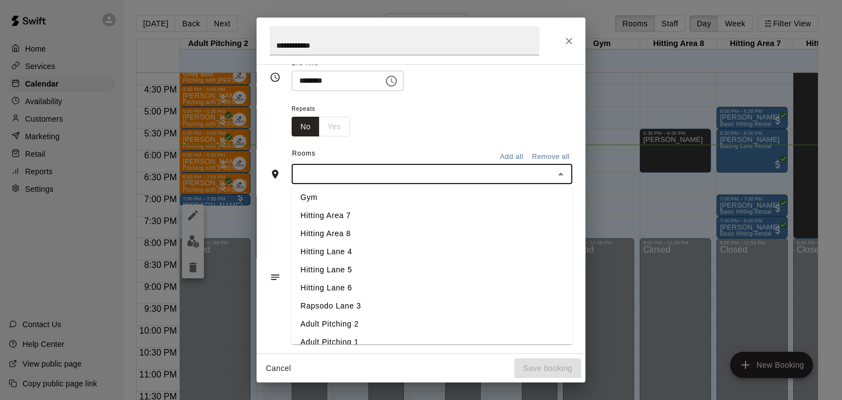
click at [355, 316] on li "Rapsodo Lane 3" at bounding box center [432, 307] width 281 height 18
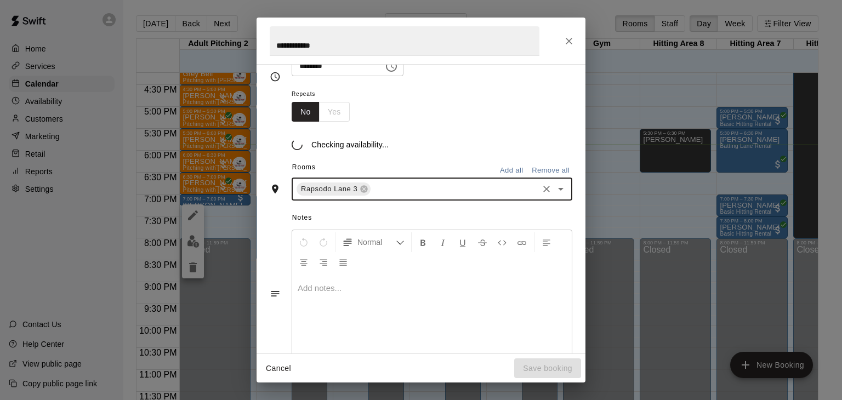
scroll to position [162, 0]
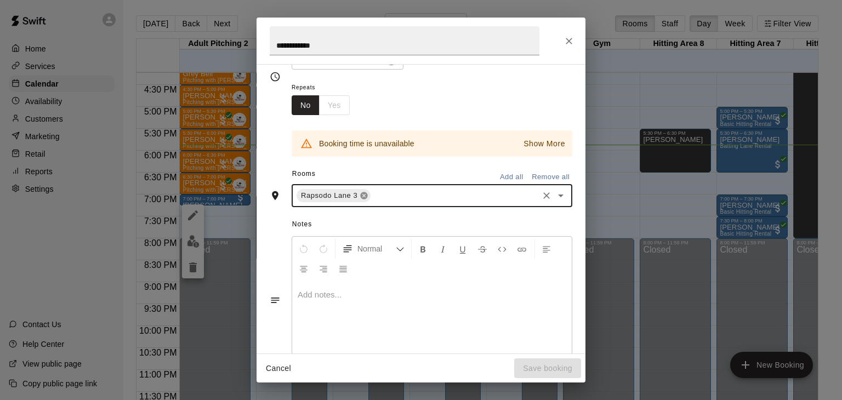
click at [361, 200] on icon at bounding box center [364, 195] width 9 height 9
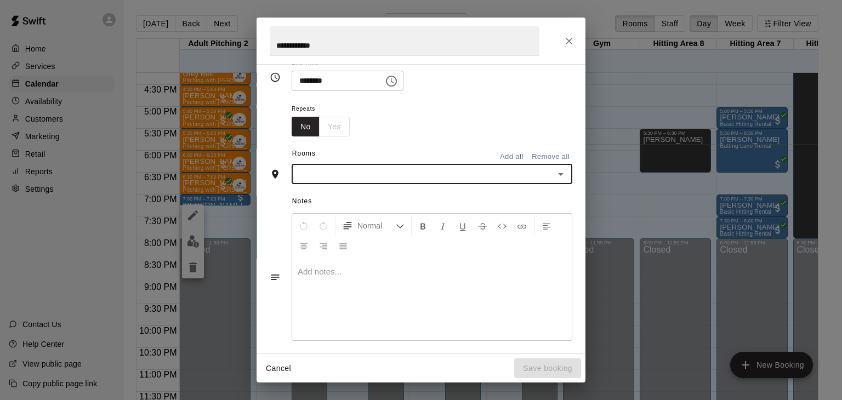
click at [354, 181] on input "text" at bounding box center [423, 174] width 256 height 14
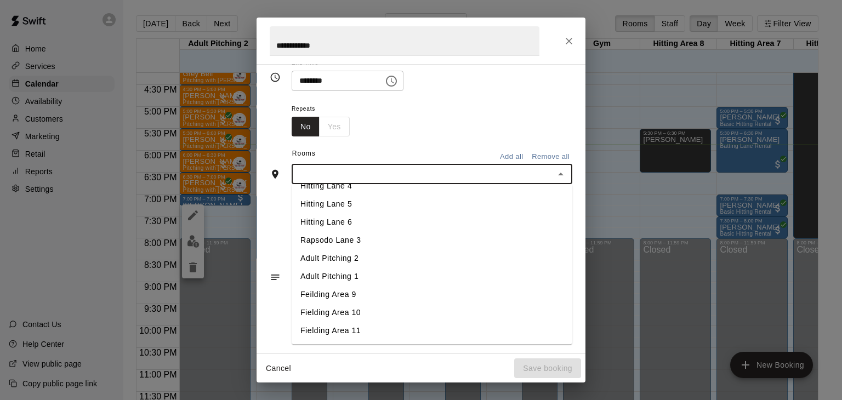
scroll to position [65, 0]
click at [347, 287] on li "Adult Pitching 1" at bounding box center [432, 278] width 281 height 18
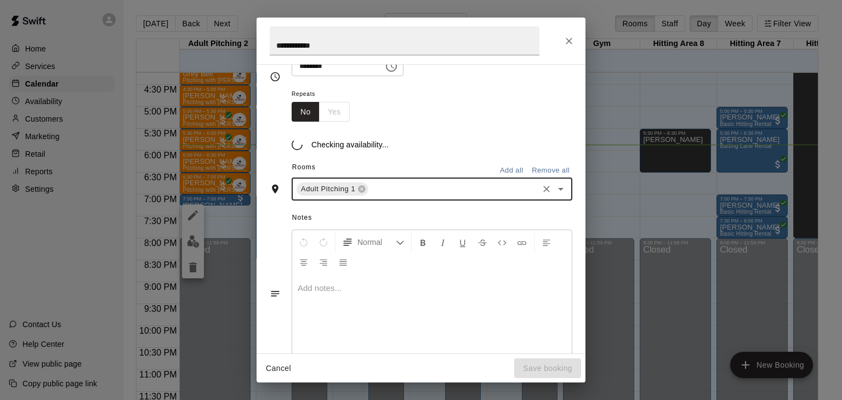
scroll to position [162, 0]
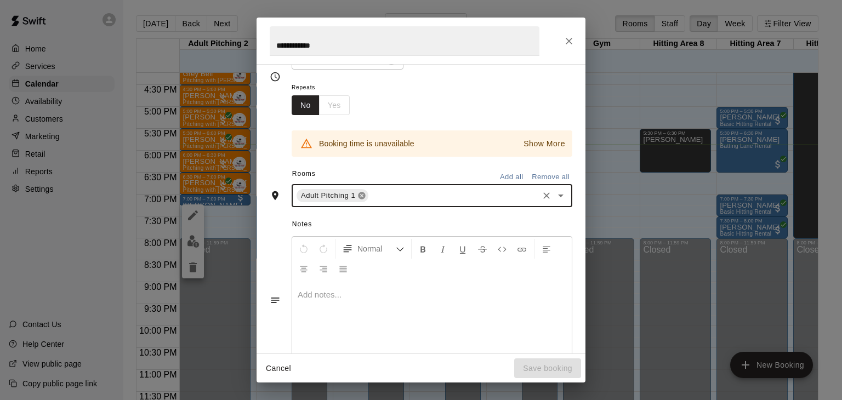
click at [361, 200] on icon at bounding box center [362, 195] width 7 height 7
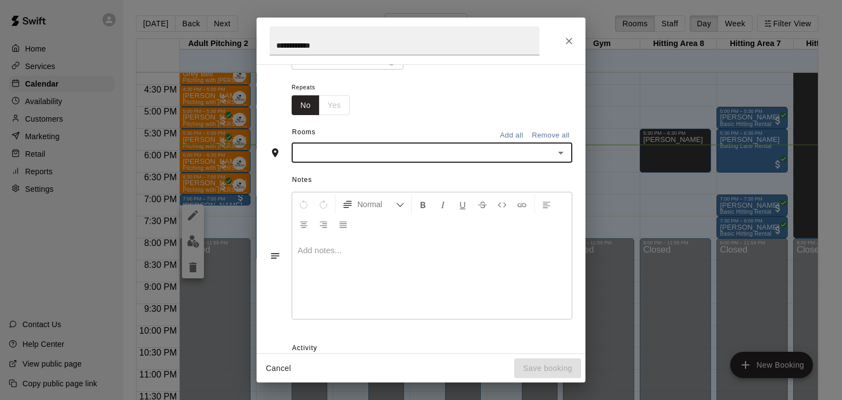
scroll to position [140, 0]
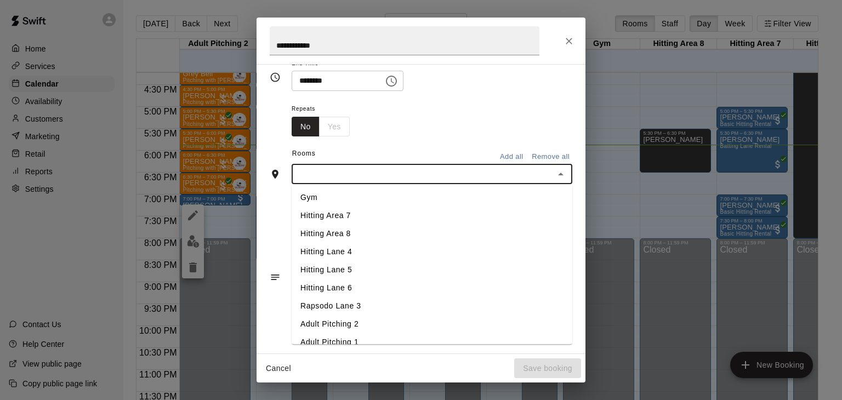
click at [336, 181] on input "text" at bounding box center [423, 174] width 256 height 14
click at [344, 316] on li "Rapsodo Lane 3" at bounding box center [432, 307] width 281 height 18
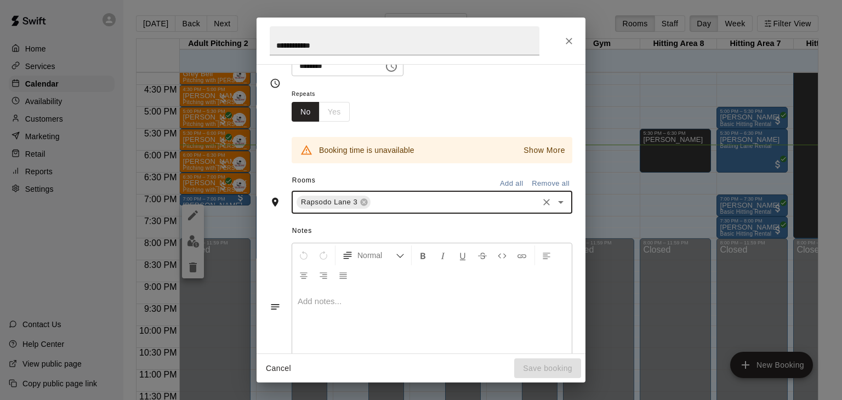
scroll to position [162, 0]
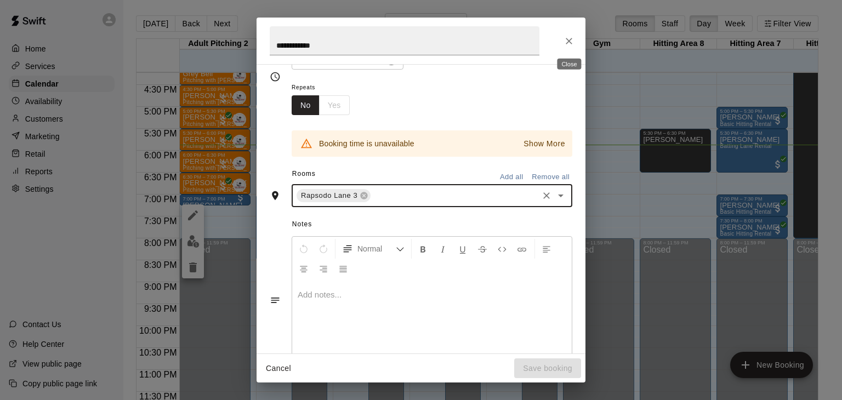
click at [572, 44] on icon "Close" at bounding box center [569, 41] width 11 height 11
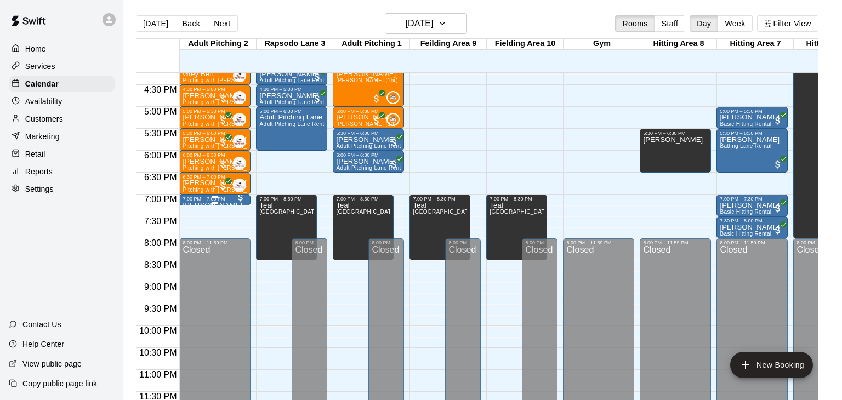
click at [220, 203] on div at bounding box center [215, 203] width 65 height 2
click at [191, 217] on icon "edit" at bounding box center [192, 212] width 13 height 13
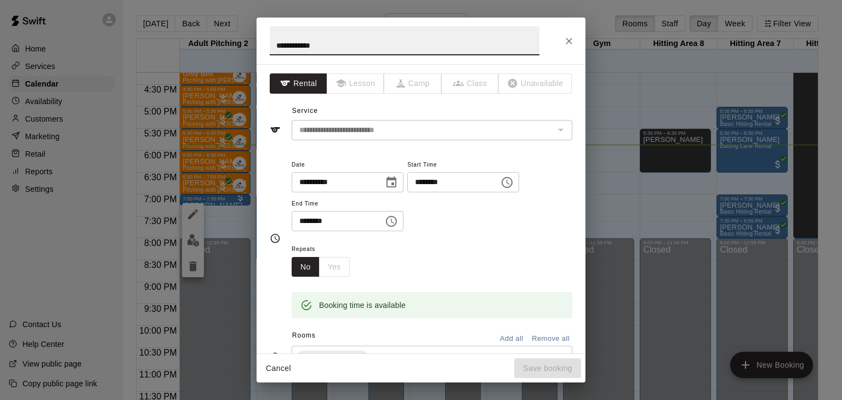
click at [407, 192] on input "********" at bounding box center [449, 182] width 84 height 20
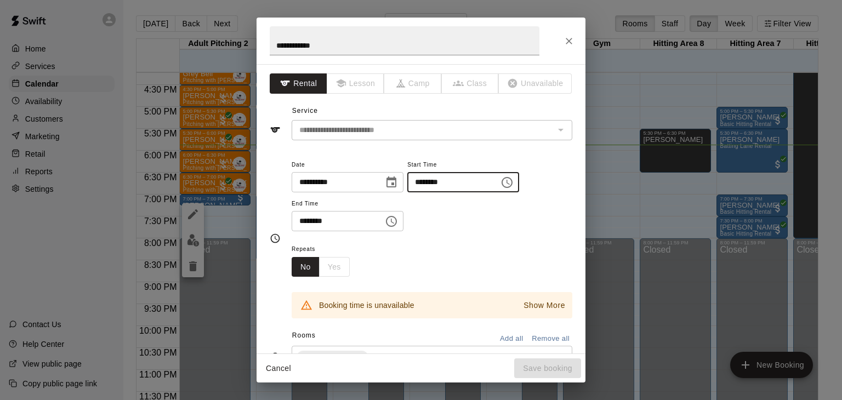
type input "********"
click at [464, 277] on div "Repeats No Yes" at bounding box center [432, 259] width 281 height 35
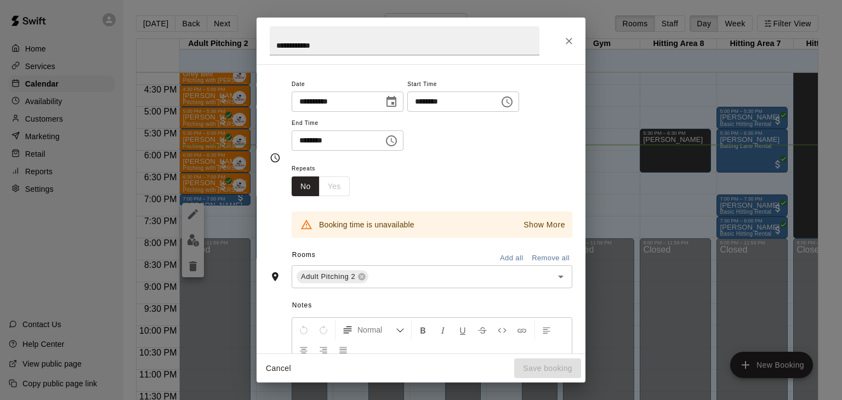
scroll to position [116, 0]
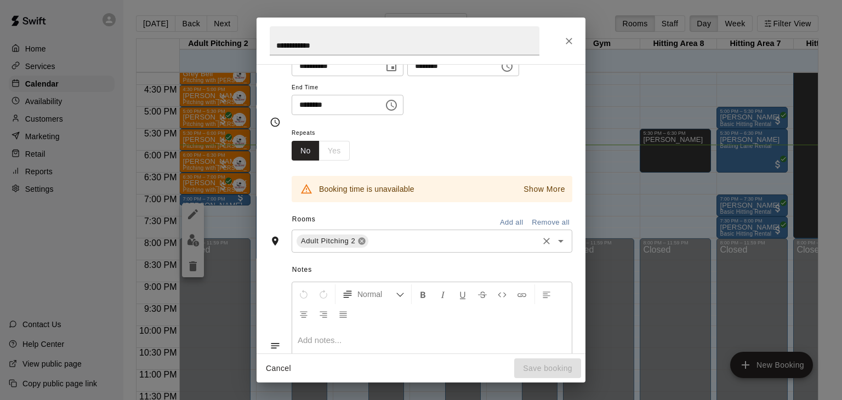
click at [364, 246] on icon at bounding box center [361, 241] width 9 height 9
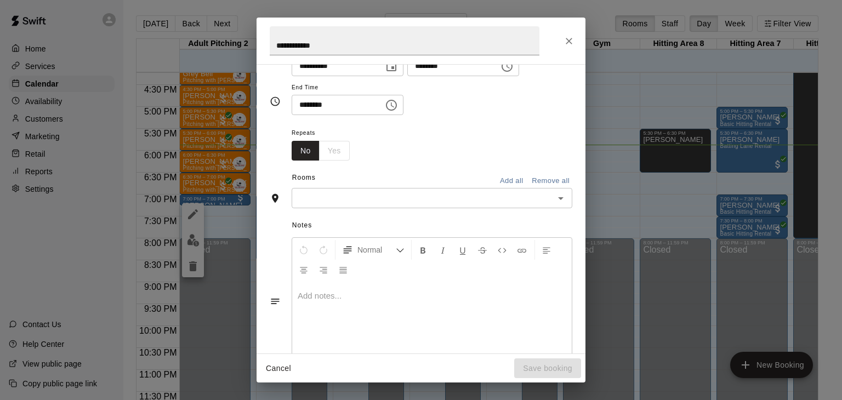
scroll to position [95, 0]
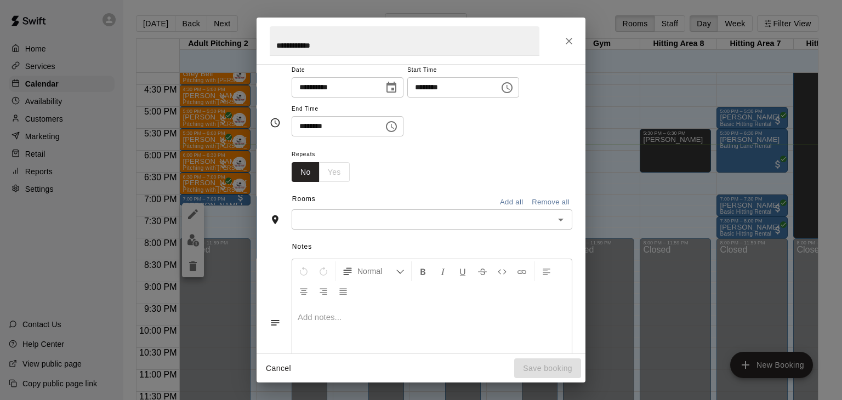
click at [340, 226] on input "text" at bounding box center [423, 220] width 256 height 14
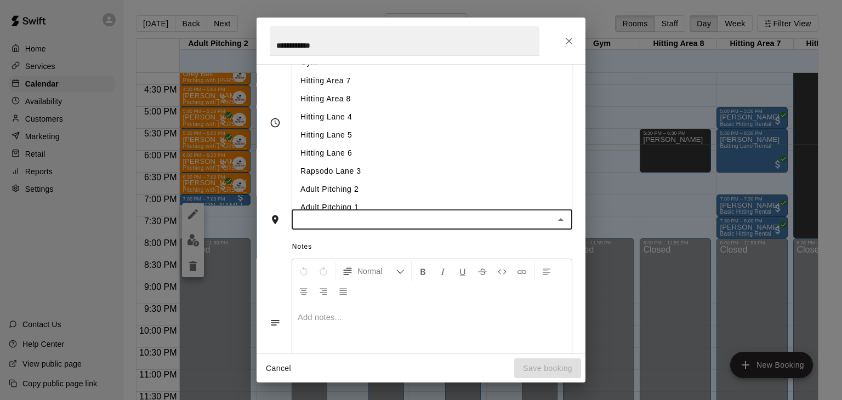
click at [347, 217] on li "Adult Pitching 1" at bounding box center [432, 208] width 281 height 18
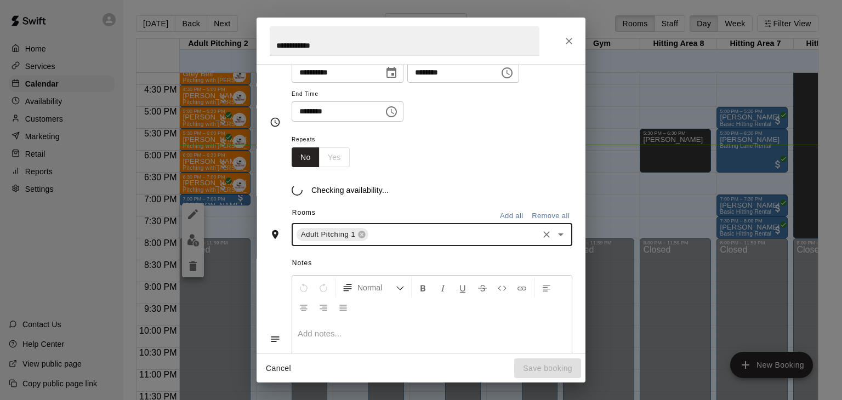
scroll to position [116, 0]
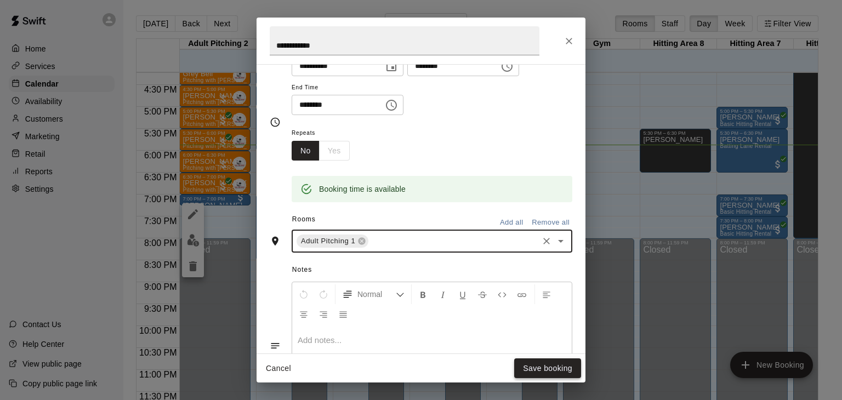
click at [539, 369] on button "Save booking" at bounding box center [547, 369] width 67 height 20
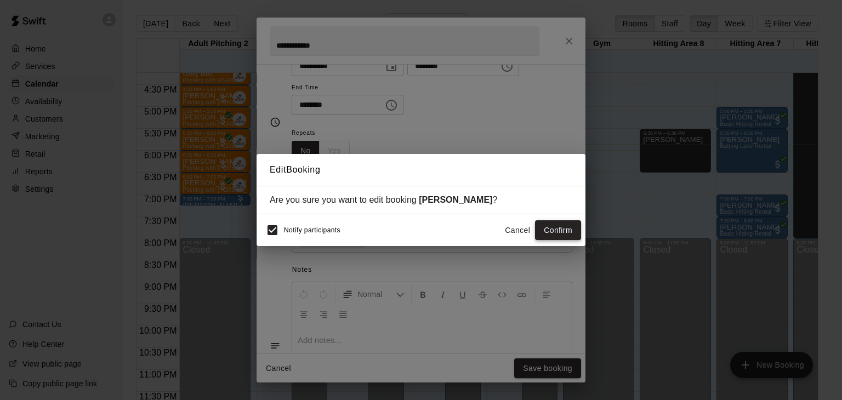
click at [563, 232] on button "Confirm" at bounding box center [558, 230] width 46 height 20
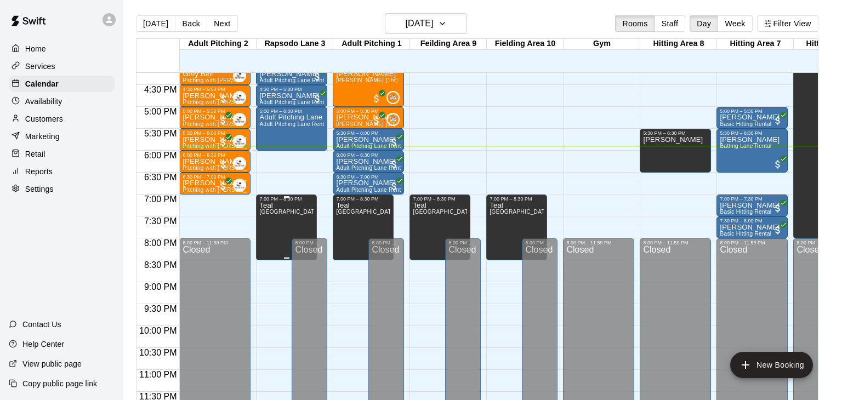
click at [280, 206] on div "Teal Rapsodo Lane 3, Adult Pitching 1, [GEOGRAPHIC_DATA] 9, Fielding Area 10, F…" at bounding box center [286, 402] width 54 height 400
click at [270, 215] on icon "edit" at bounding box center [269, 212] width 13 height 13
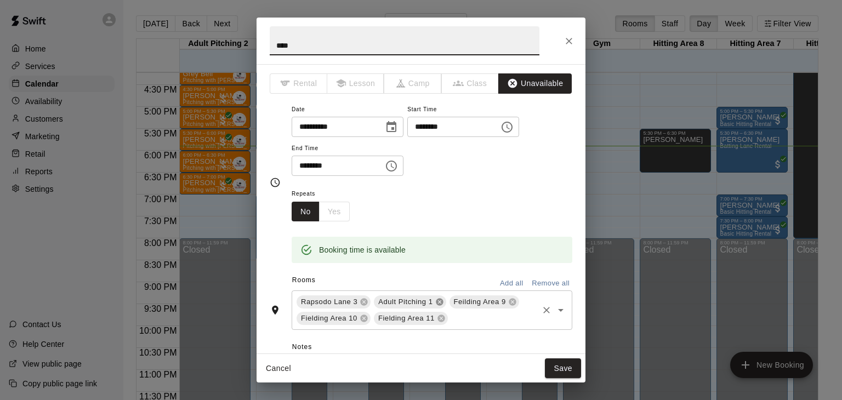
click at [438, 306] on icon at bounding box center [439, 302] width 9 height 9
click at [407, 137] on input "********" at bounding box center [449, 127] width 84 height 20
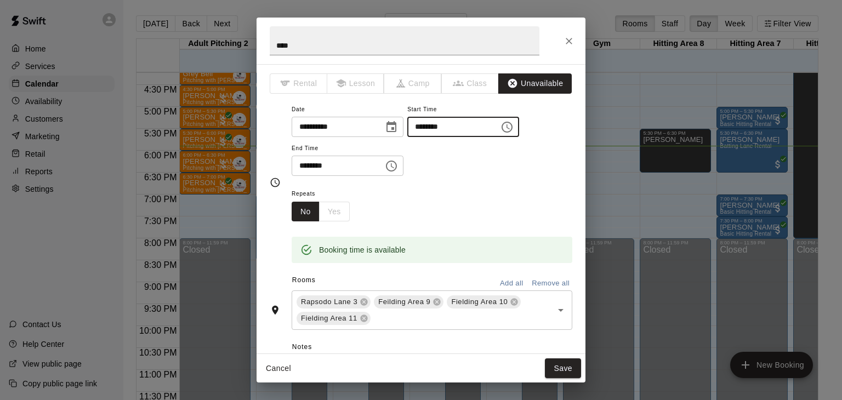
type input "********"
click at [317, 176] on input "********" at bounding box center [334, 166] width 84 height 20
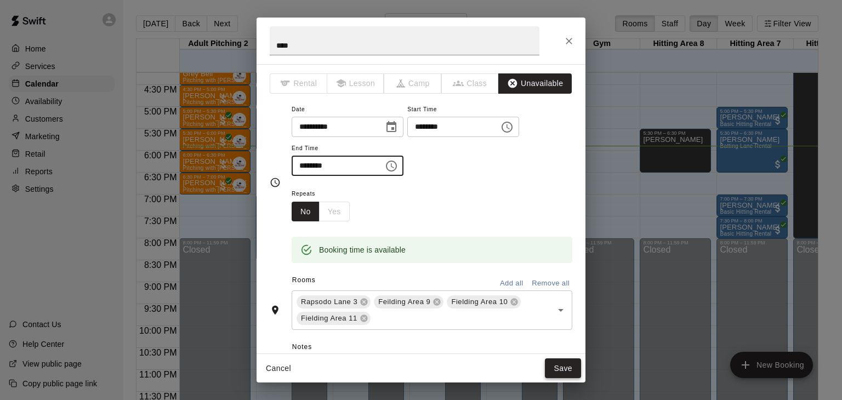
type input "********"
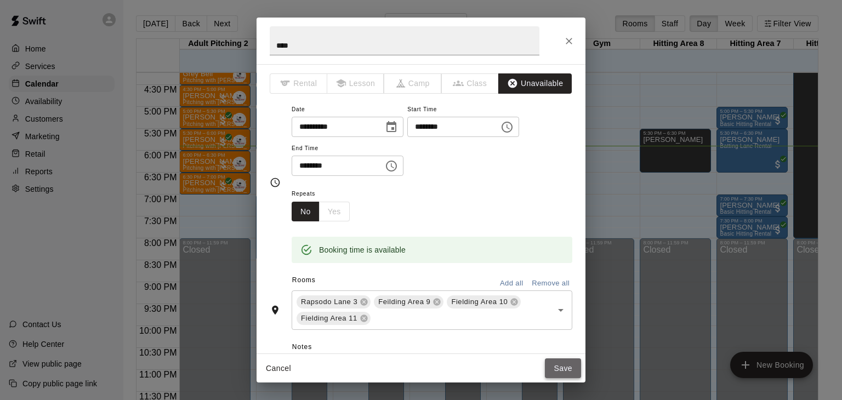
click at [564, 367] on button "Save" at bounding box center [563, 369] width 36 height 20
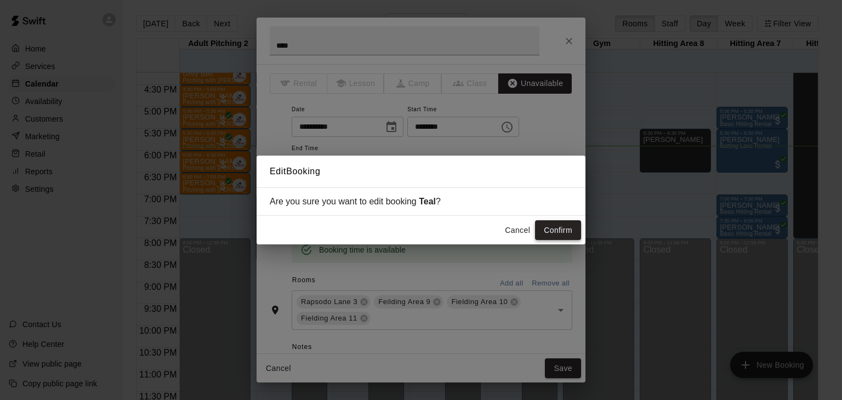
click at [556, 231] on button "Confirm" at bounding box center [558, 230] width 46 height 20
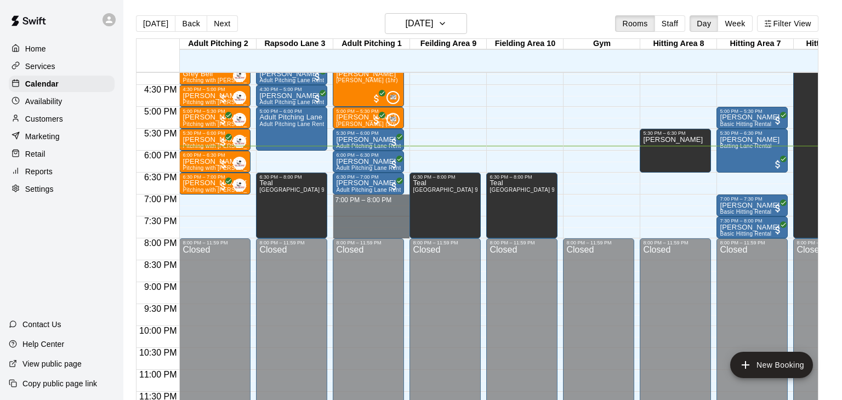
drag, startPoint x: 370, startPoint y: 196, endPoint x: 368, endPoint y: 231, distance: 35.1
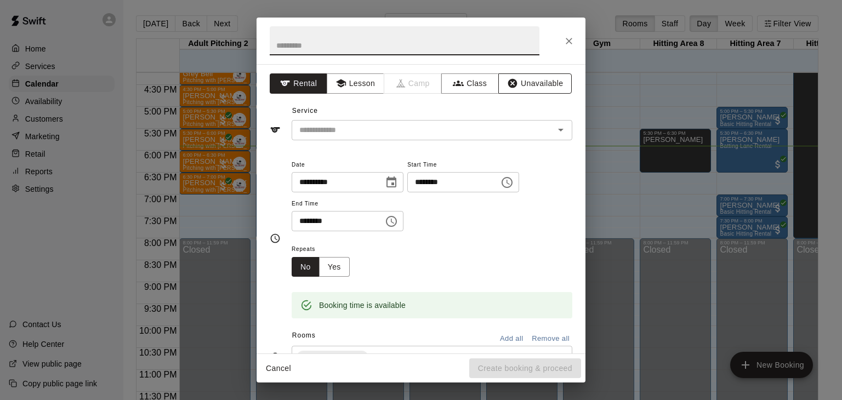
click at [537, 88] on button "Unavailable" at bounding box center [534, 83] width 73 height 20
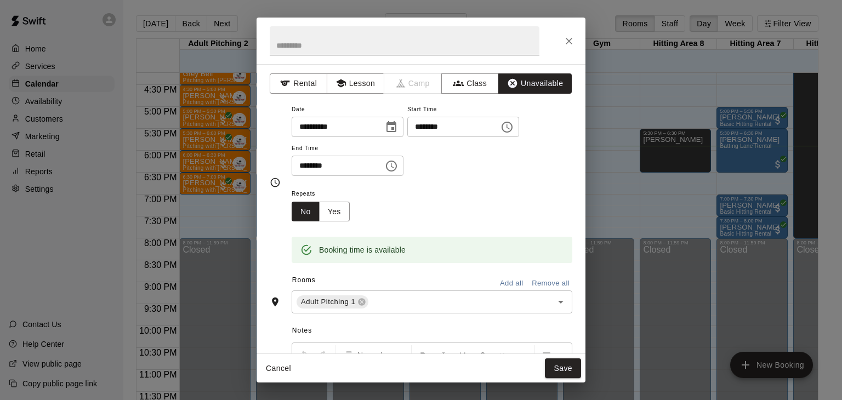
click at [382, 52] on input "text" at bounding box center [405, 40] width 270 height 29
type input "****"
click at [574, 367] on button "Save" at bounding box center [563, 369] width 36 height 20
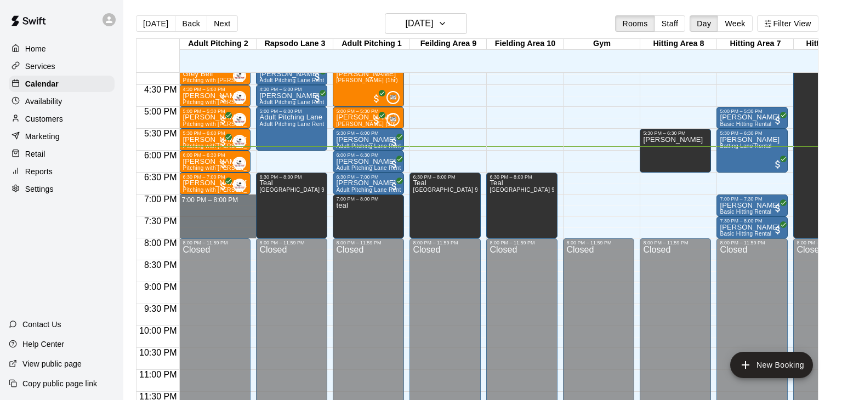
drag, startPoint x: 218, startPoint y: 194, endPoint x: 217, endPoint y: 228, distance: 34.0
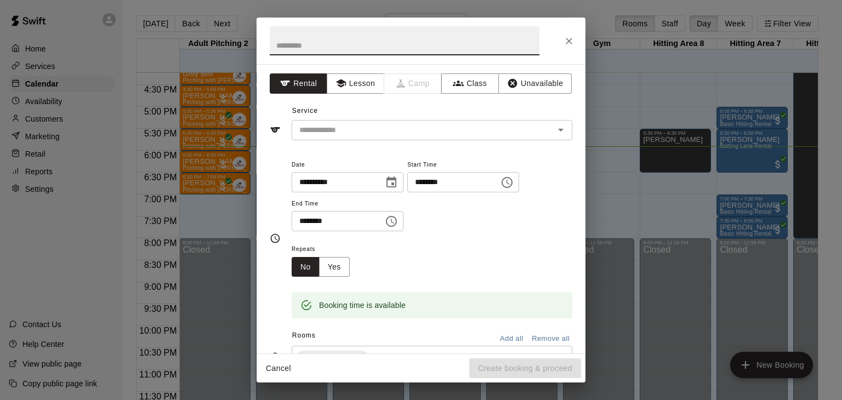
click at [312, 48] on input "text" at bounding box center [405, 40] width 270 height 29
type input "******"
click at [527, 88] on button "Unavailable" at bounding box center [534, 83] width 73 height 20
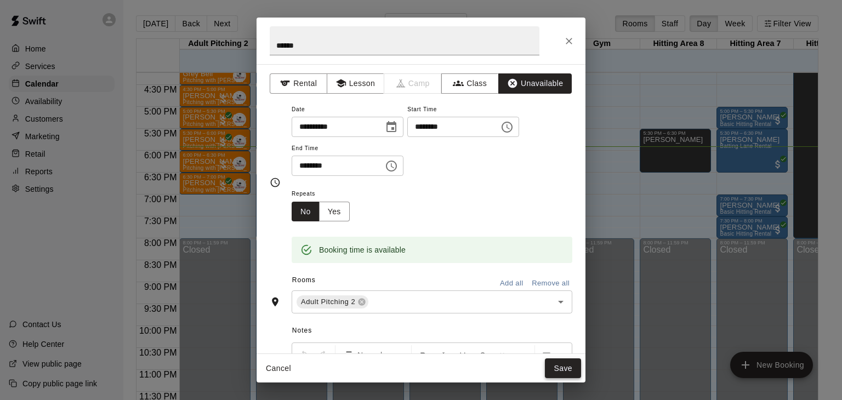
click at [578, 361] on button "Save" at bounding box center [563, 369] width 36 height 20
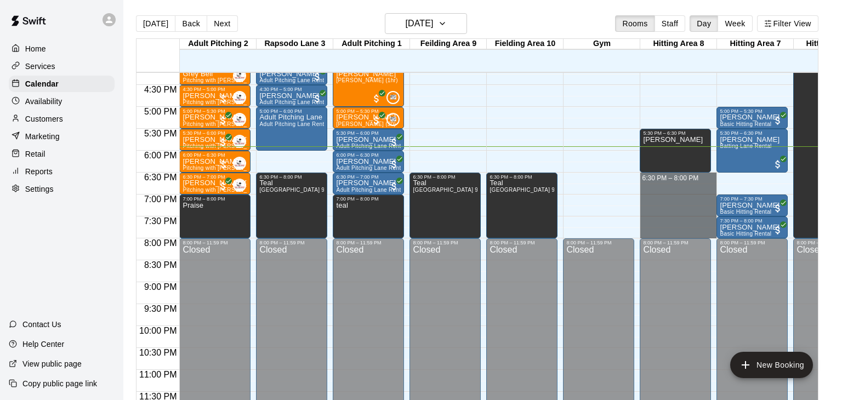
drag, startPoint x: 680, startPoint y: 175, endPoint x: 684, endPoint y: 232, distance: 57.1
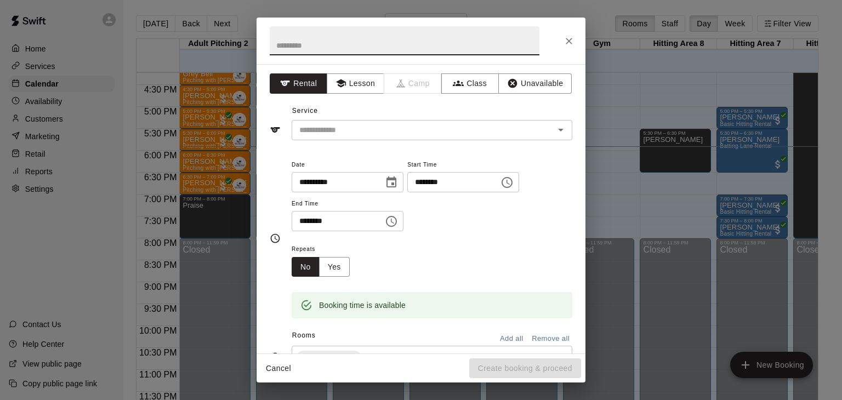
click at [416, 46] on input "text" at bounding box center [405, 40] width 270 height 29
type input "******"
click at [541, 78] on button "Unavailable" at bounding box center [534, 83] width 73 height 20
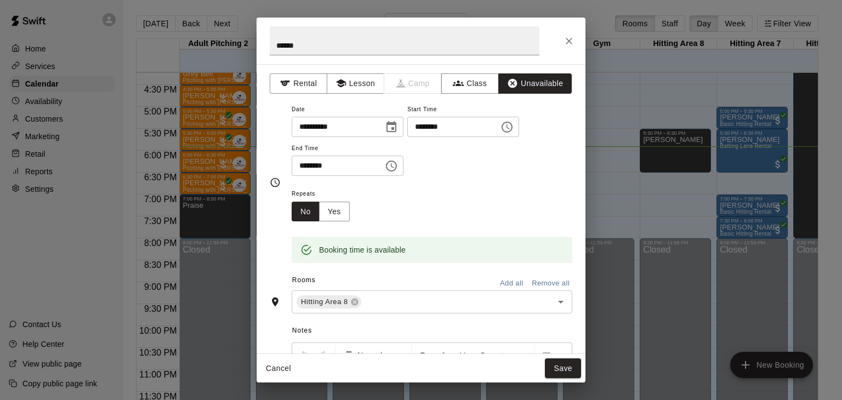
click at [569, 361] on button "Save" at bounding box center [563, 369] width 36 height 20
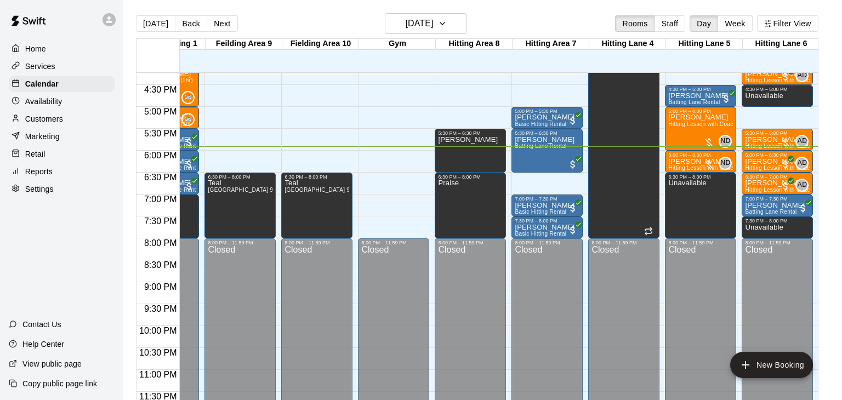
scroll to position [712, 281]
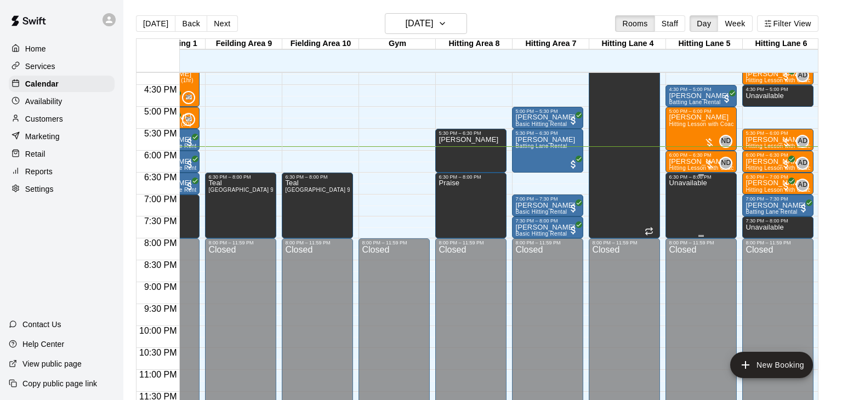
click at [704, 194] on div "Unavailable" at bounding box center [688, 380] width 38 height 400
click at [683, 189] on icon "edit" at bounding box center [679, 190] width 13 height 13
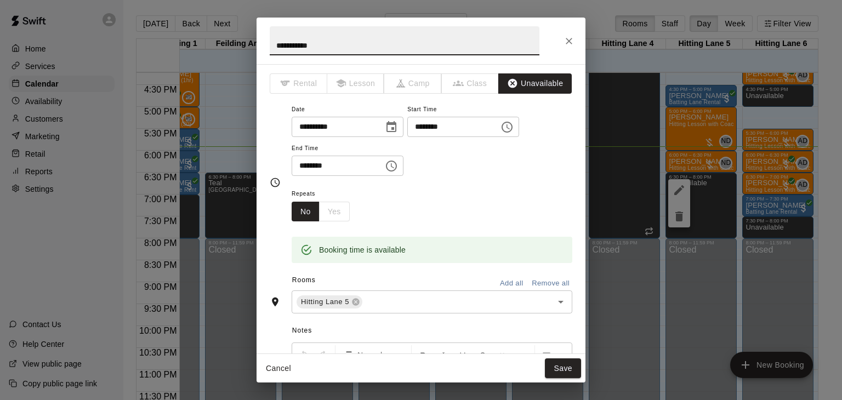
drag, startPoint x: 331, startPoint y: 44, endPoint x: 175, endPoint y: 39, distance: 155.3
click at [175, 39] on div "**********" at bounding box center [421, 200] width 842 height 400
type input "******"
click at [565, 371] on button "Save" at bounding box center [563, 369] width 36 height 20
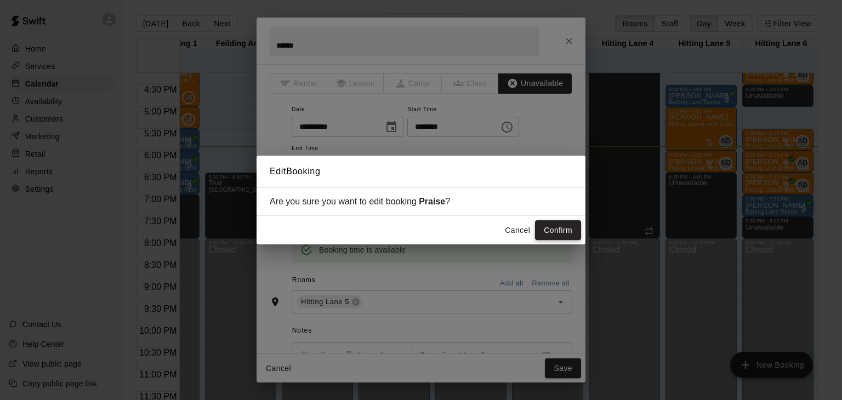
click at [561, 231] on button "Confirm" at bounding box center [558, 230] width 46 height 20
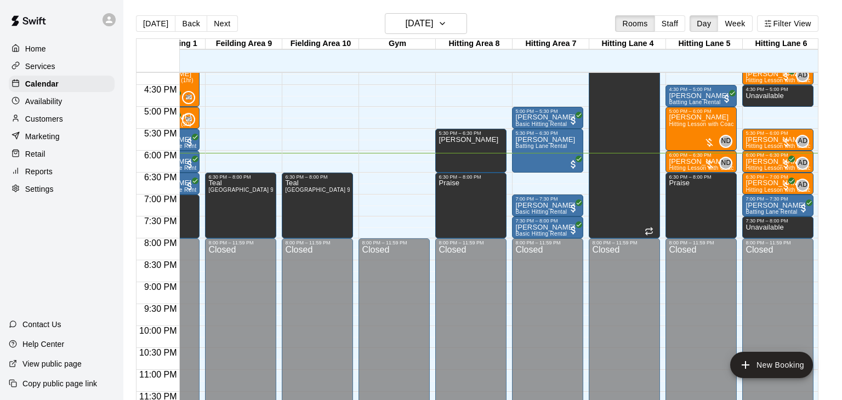
scroll to position [712, 282]
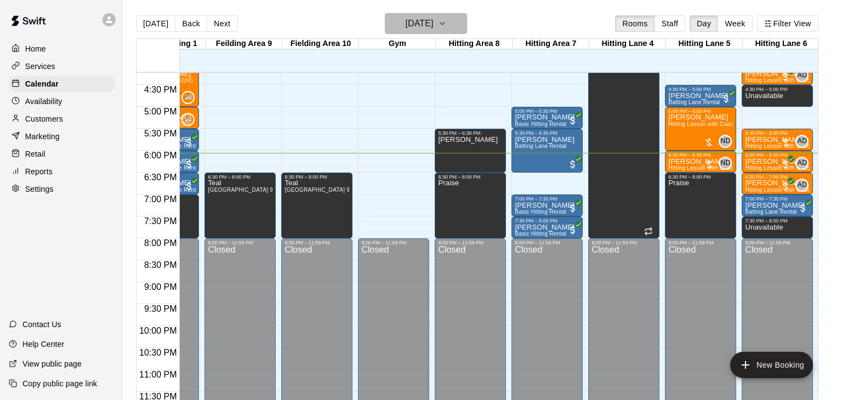
click at [445, 23] on icon "button" at bounding box center [442, 23] width 4 height 2
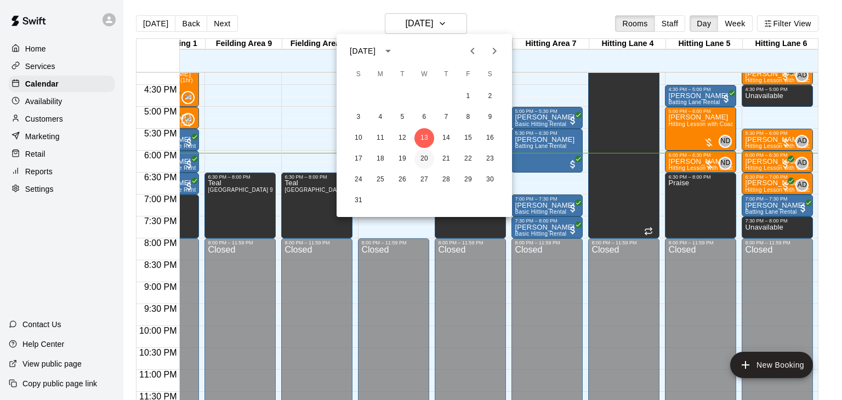
click at [427, 160] on button "20" at bounding box center [425, 159] width 20 height 20
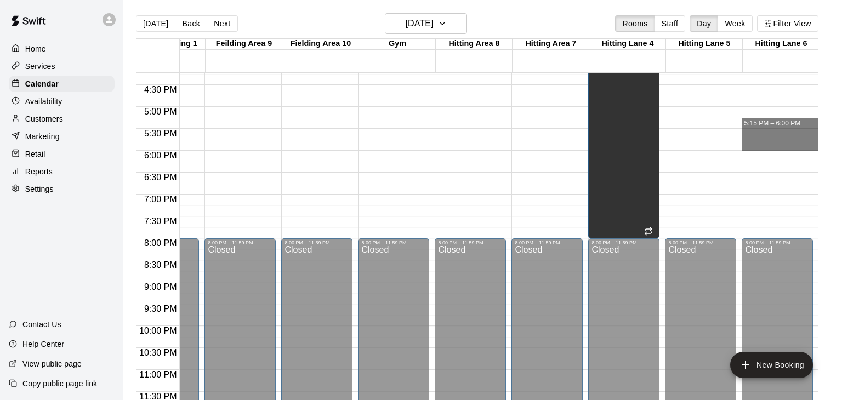
drag, startPoint x: 770, startPoint y: 128, endPoint x: 769, endPoint y: 144, distance: 16.5
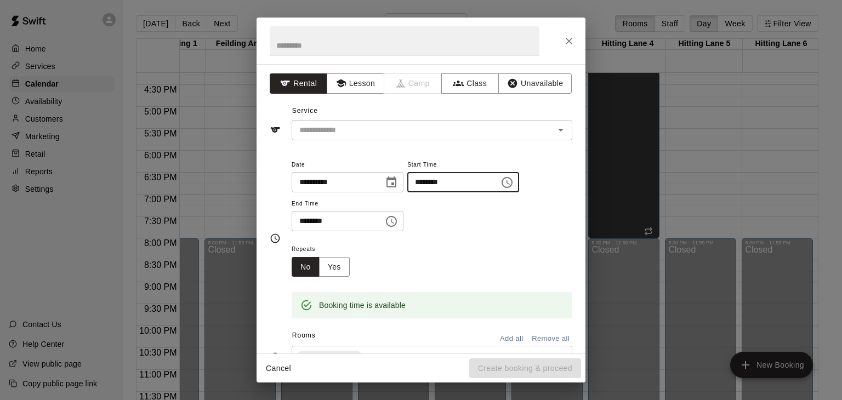
click at [407, 192] on input "********" at bounding box center [449, 182] width 84 height 20
type input "********"
click at [360, 89] on button "Lesson" at bounding box center [356, 83] width 58 height 20
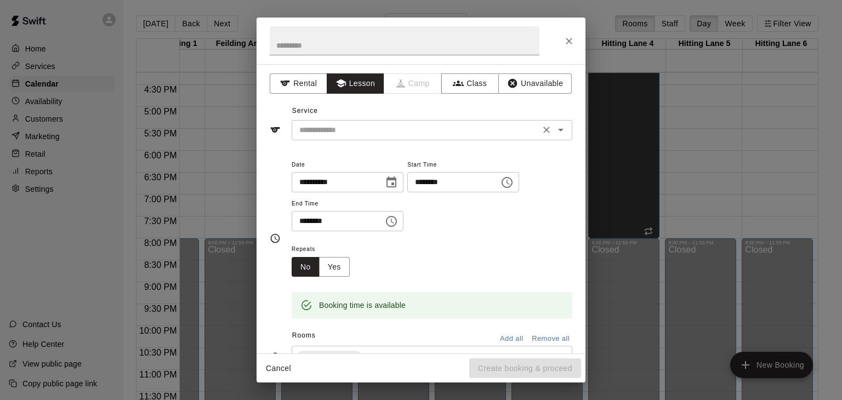
click at [358, 129] on input "text" at bounding box center [416, 130] width 242 height 14
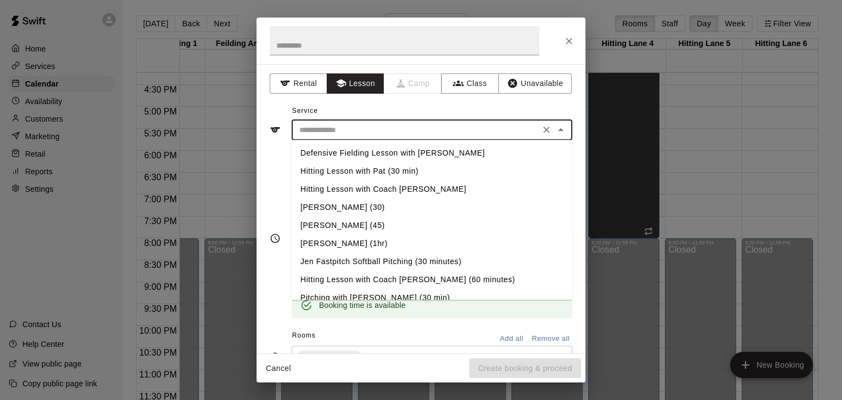
click at [357, 189] on li "Hitting Lesson with Coach [PERSON_NAME]" at bounding box center [432, 189] width 281 height 18
type input "**********"
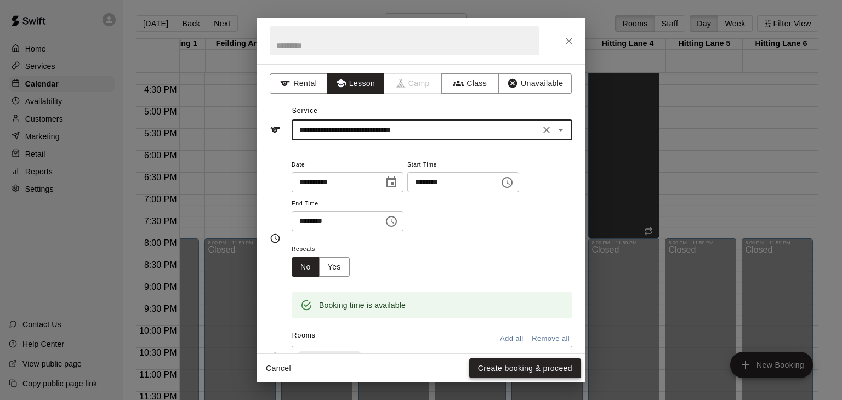
click at [479, 373] on button "Create booking & proceed" at bounding box center [525, 369] width 112 height 20
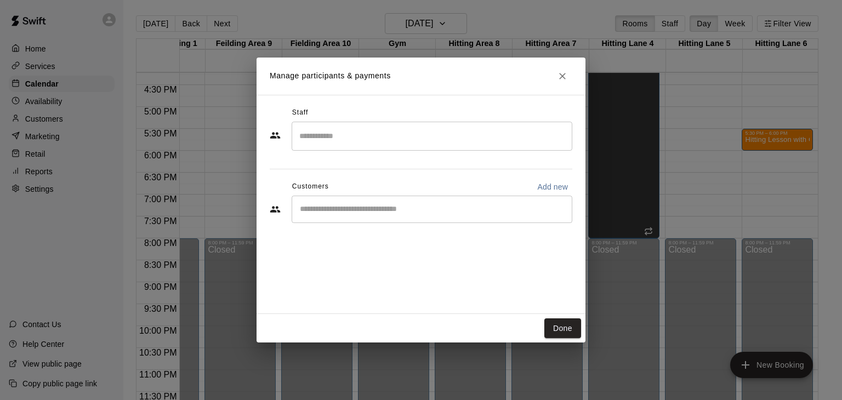
click at [361, 135] on input "Search staff" at bounding box center [432, 136] width 271 height 19
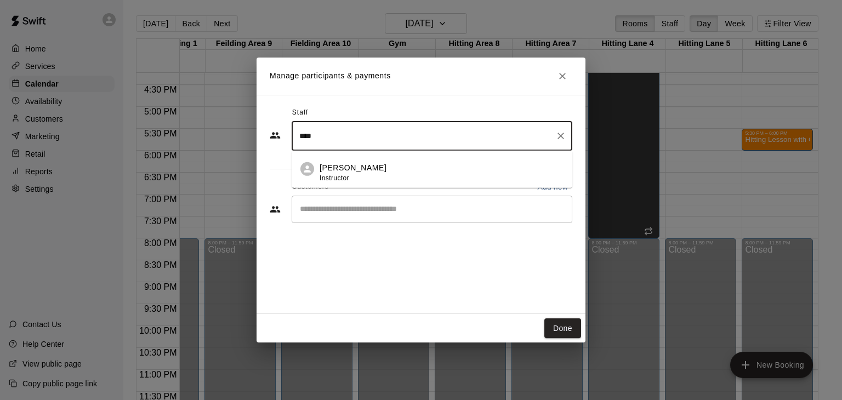
click at [373, 168] on p "[PERSON_NAME]" at bounding box center [353, 168] width 67 height 12
type input "****"
click at [352, 212] on input "Start typing to search customers..." at bounding box center [432, 209] width 271 height 11
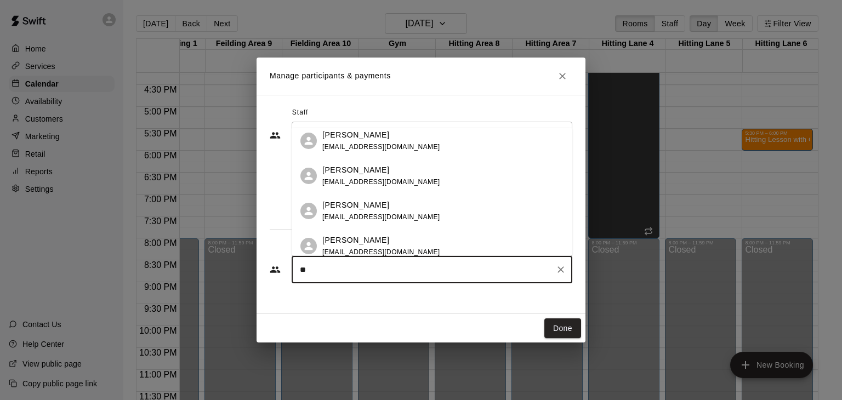
scroll to position [0, 0]
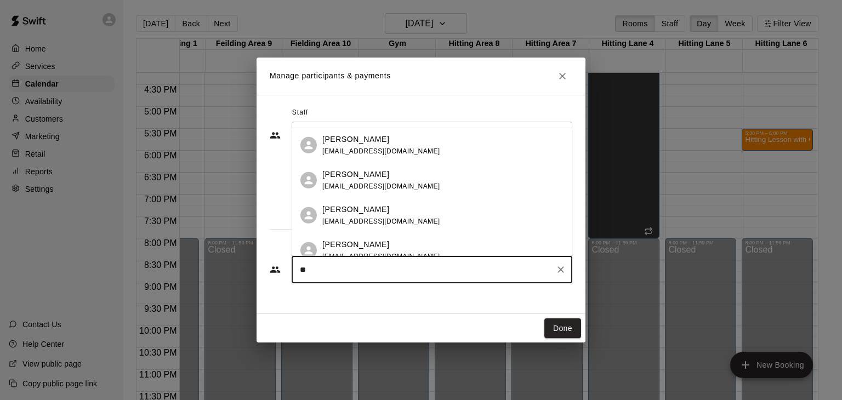
type input "*"
type input "*******"
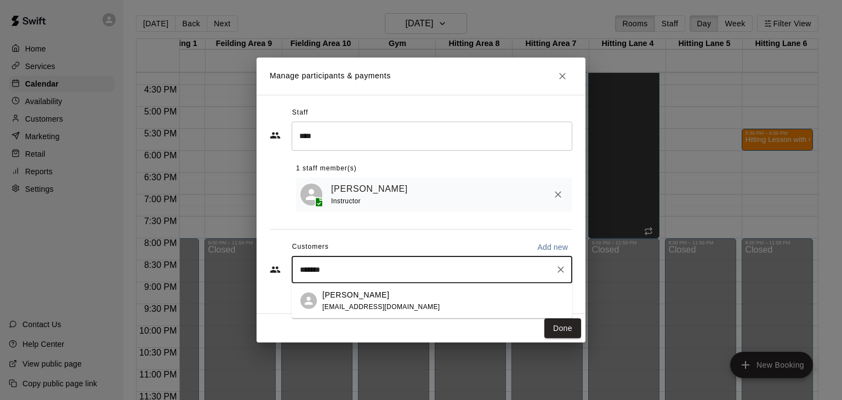
click at [351, 302] on div "[PERSON_NAME] [EMAIL_ADDRESS][DOMAIN_NAME]" at bounding box center [381, 301] width 118 height 24
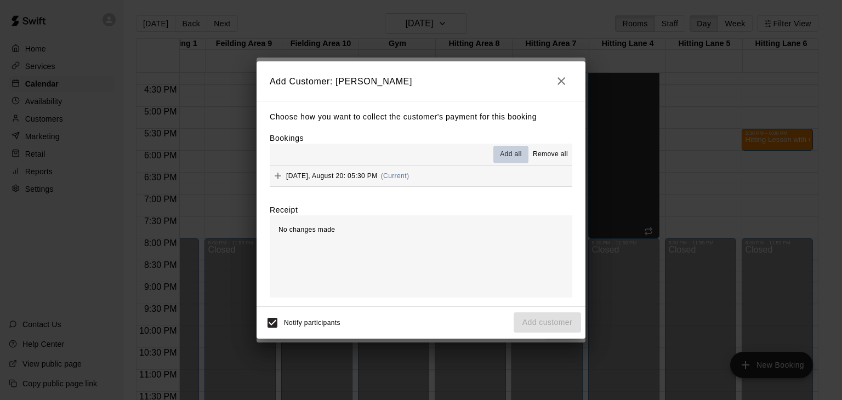
click at [516, 160] on span "Add all" at bounding box center [511, 154] width 22 height 11
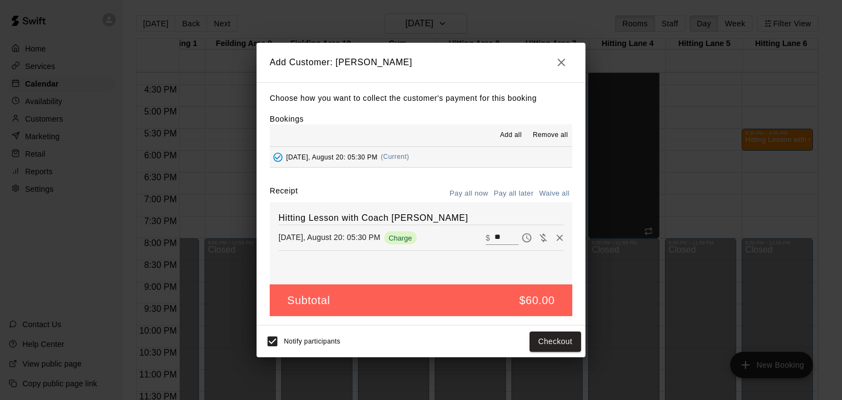
click at [523, 195] on button "Pay all later" at bounding box center [514, 193] width 46 height 17
click at [538, 340] on button "Add customer" at bounding box center [547, 342] width 67 height 20
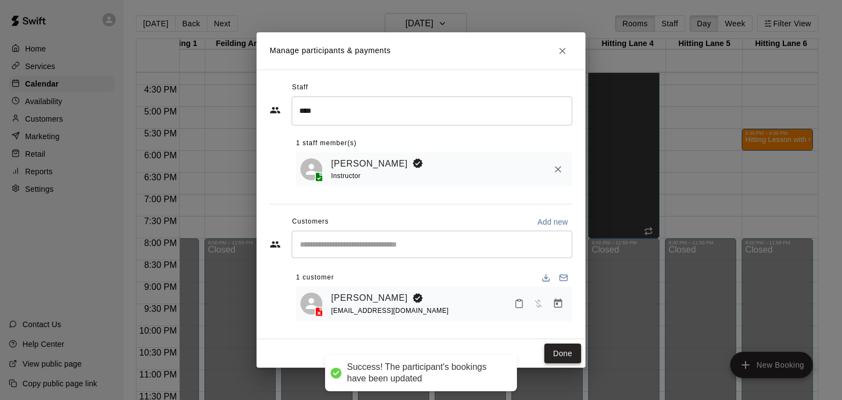
click at [557, 351] on button "Done" at bounding box center [562, 354] width 37 height 20
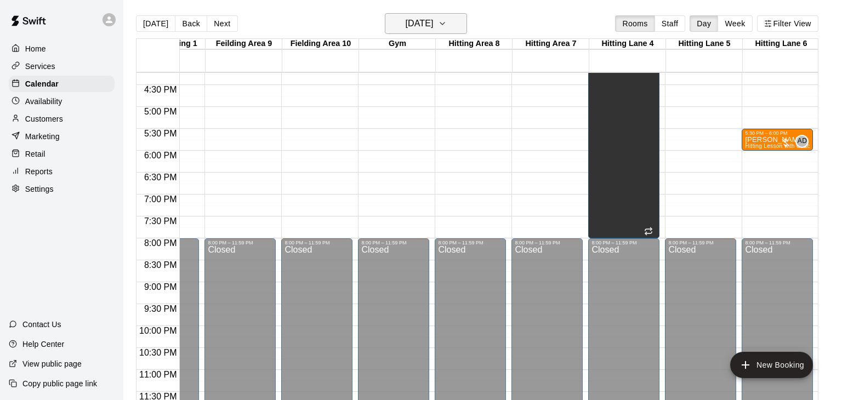
click at [447, 26] on icon "button" at bounding box center [442, 23] width 9 height 13
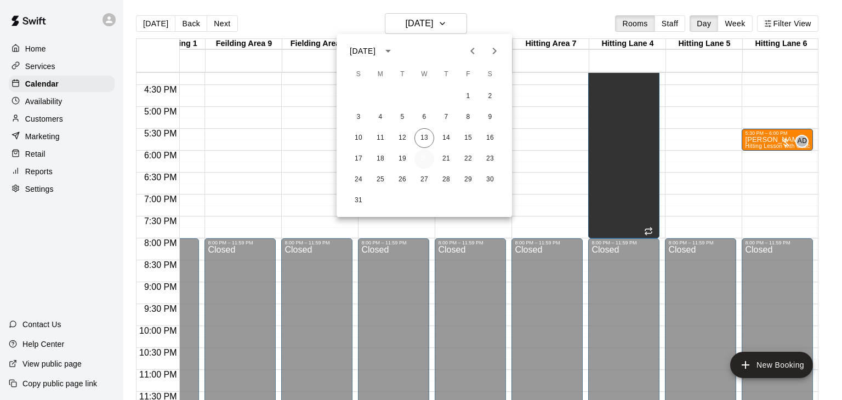
click at [424, 156] on button "20" at bounding box center [425, 159] width 20 height 20
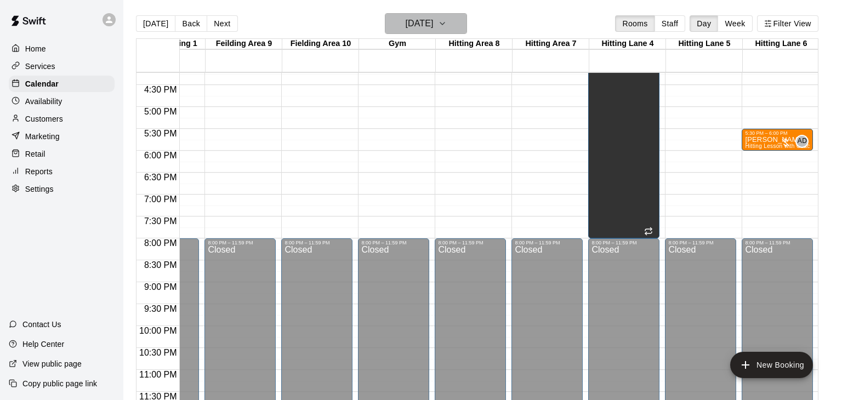
click at [447, 27] on icon "button" at bounding box center [442, 23] width 9 height 13
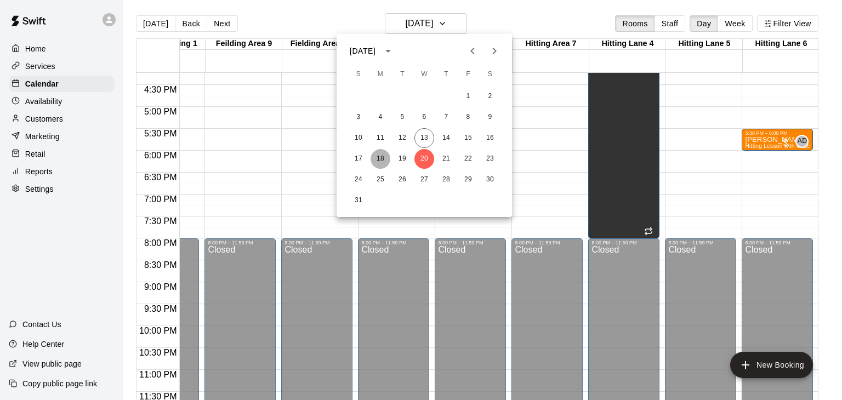
click at [382, 159] on button "18" at bounding box center [381, 159] width 20 height 20
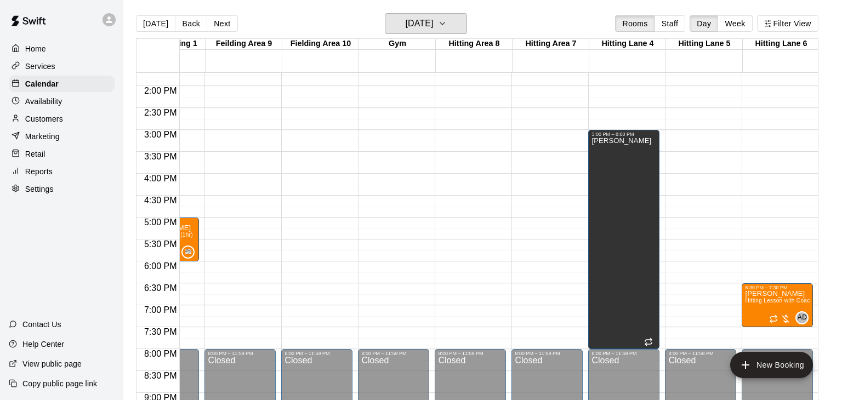
scroll to position [600, 282]
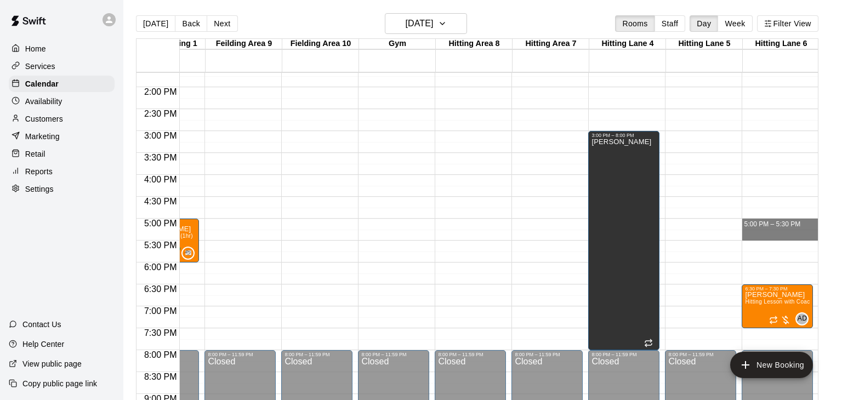
drag, startPoint x: 756, startPoint y: 219, endPoint x: 757, endPoint y: 235, distance: 15.9
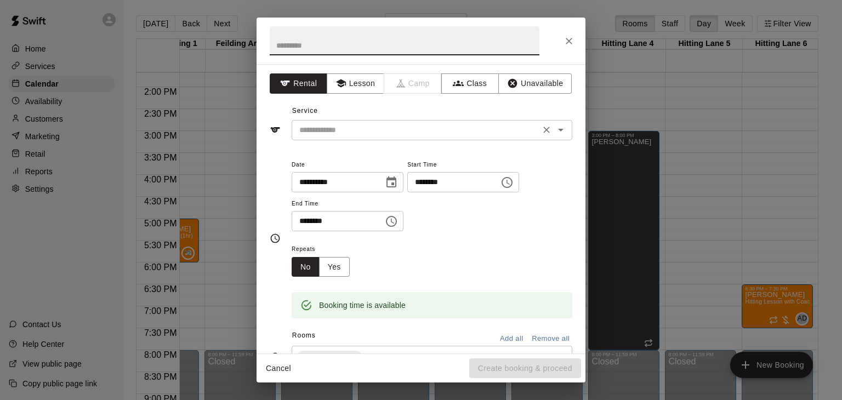
click at [368, 130] on input "text" at bounding box center [416, 130] width 242 height 14
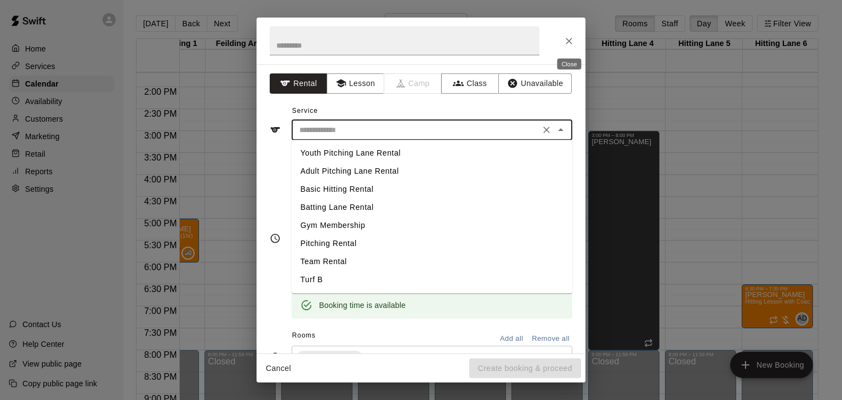
click at [567, 43] on icon "Close" at bounding box center [569, 41] width 11 height 11
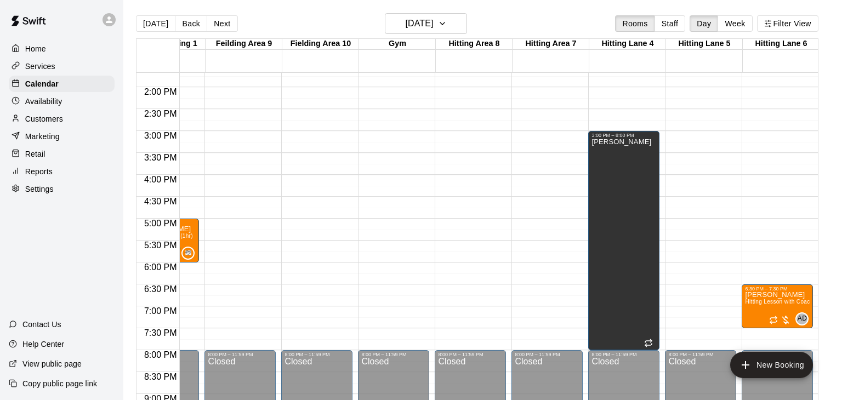
click at [472, 28] on div "[DATE] Back [DATE][DATE] Rooms Staff Day Week Filter View" at bounding box center [477, 25] width 683 height 25
click at [447, 24] on icon "button" at bounding box center [442, 23] width 9 height 13
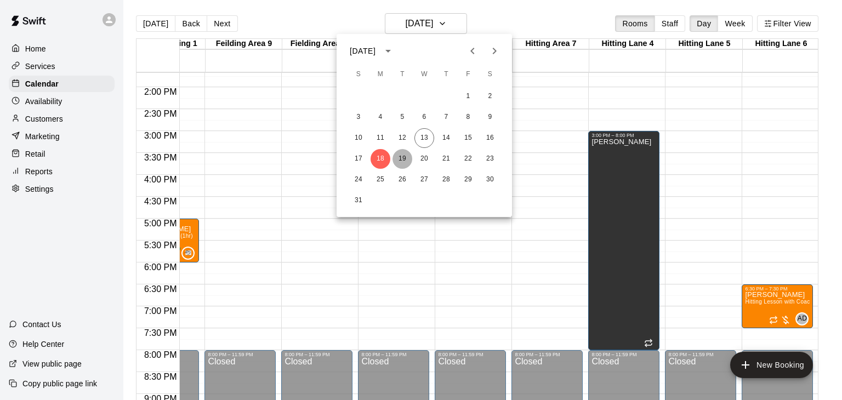
click at [405, 156] on button "19" at bounding box center [403, 159] width 20 height 20
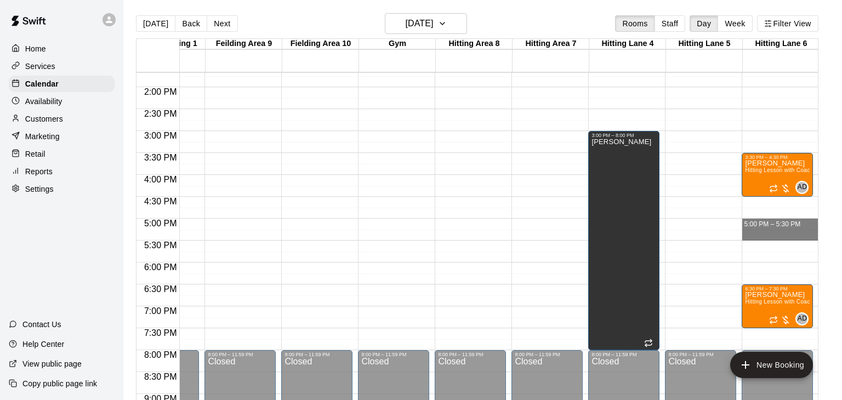
drag, startPoint x: 765, startPoint y: 224, endPoint x: 765, endPoint y: 234, distance: 9.9
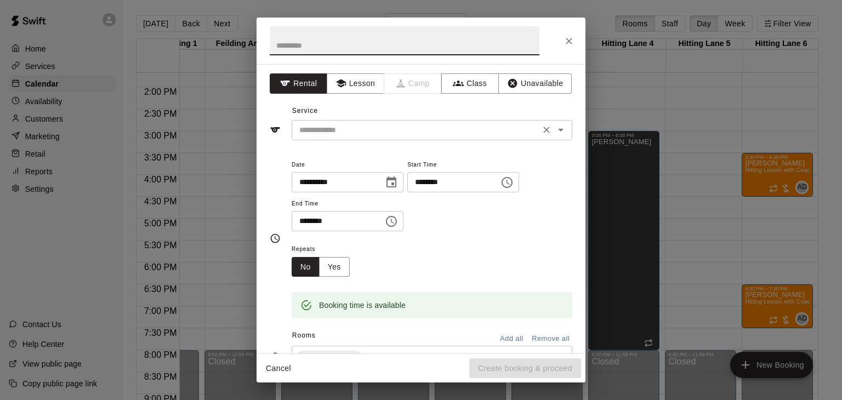
click at [357, 138] on div "​" at bounding box center [432, 130] width 281 height 20
click at [349, 84] on button "Lesson" at bounding box center [356, 83] width 58 height 20
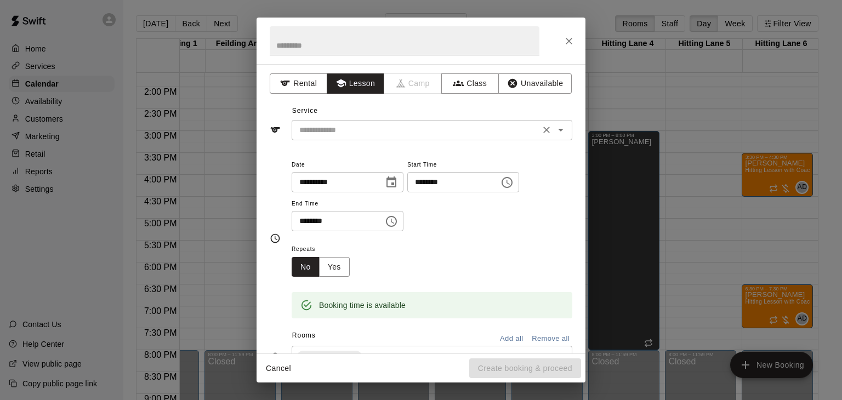
click at [365, 135] on input "text" at bounding box center [416, 130] width 242 height 14
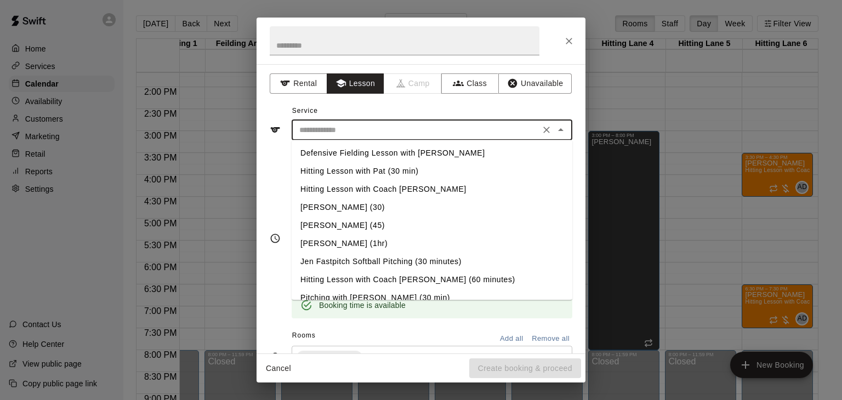
click at [362, 190] on li "Hitting Lesson with Coach [PERSON_NAME]" at bounding box center [432, 189] width 281 height 18
type input "**********"
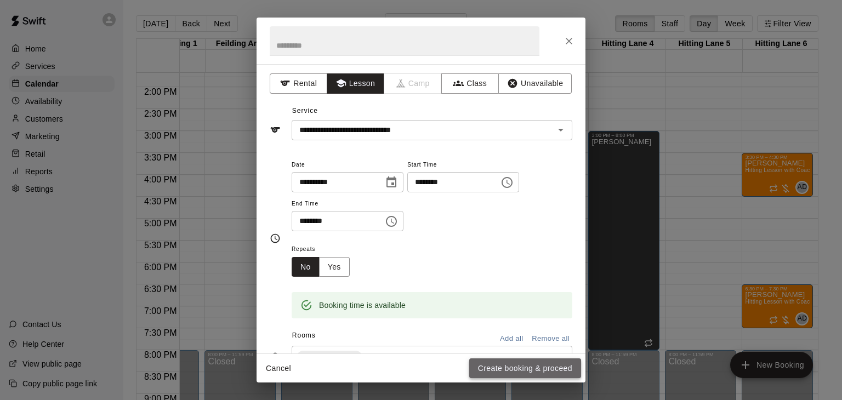
click at [503, 376] on button "Create booking & proceed" at bounding box center [525, 369] width 112 height 20
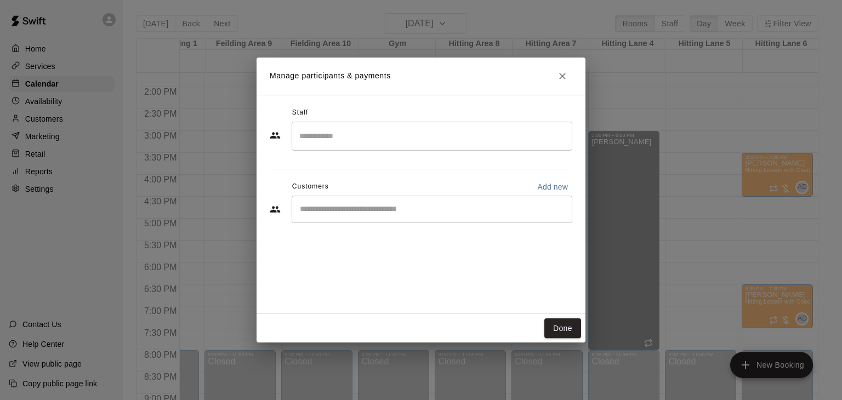
click at [358, 129] on input "Search staff" at bounding box center [432, 136] width 271 height 19
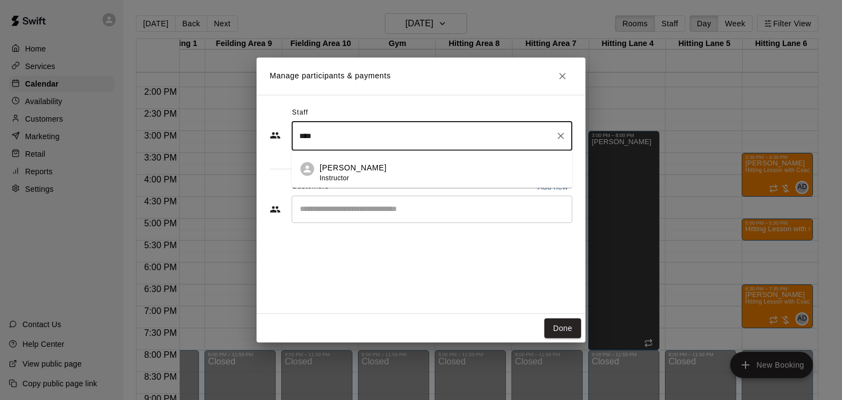
click at [351, 163] on p "[PERSON_NAME]" at bounding box center [353, 168] width 67 height 12
type input "****"
click at [342, 213] on input "Start typing to search customers..." at bounding box center [432, 209] width 271 height 11
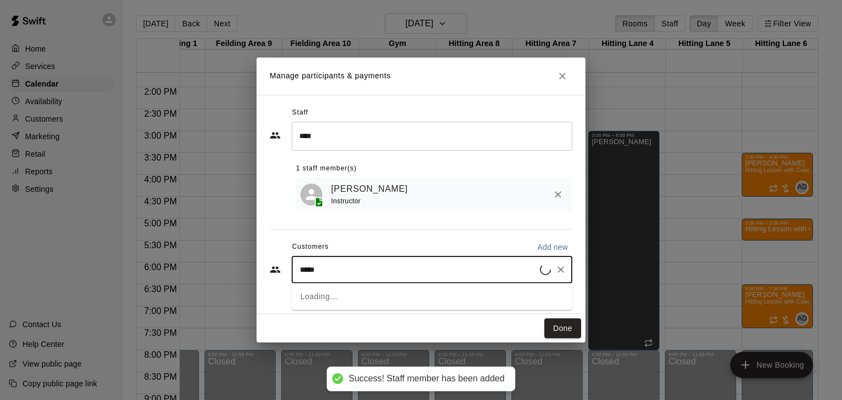
type input "******"
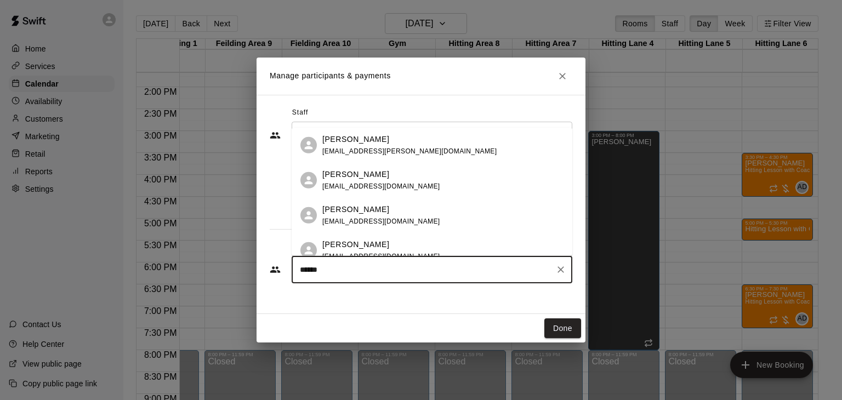
click at [338, 213] on p "[PERSON_NAME]" at bounding box center [355, 210] width 67 height 12
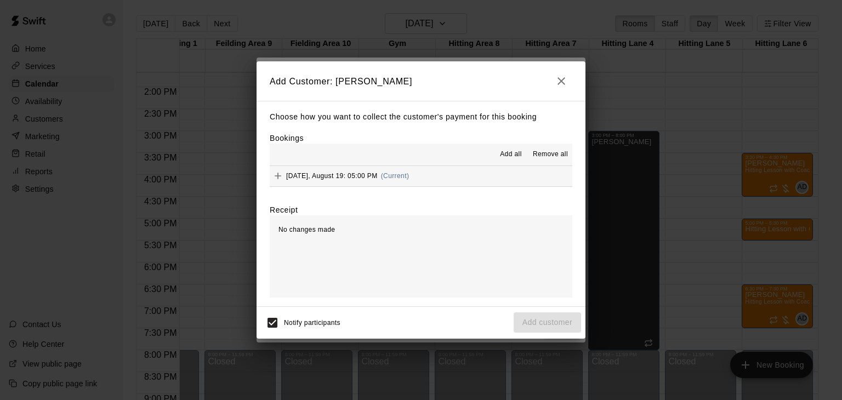
click at [504, 158] on span "Add all" at bounding box center [511, 154] width 22 height 11
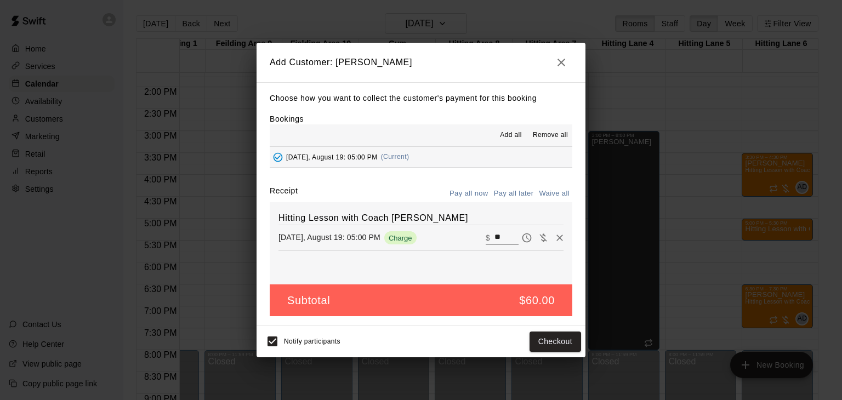
click at [520, 192] on button "Pay all later" at bounding box center [514, 193] width 46 height 17
click at [531, 337] on button "Add customer" at bounding box center [547, 342] width 67 height 20
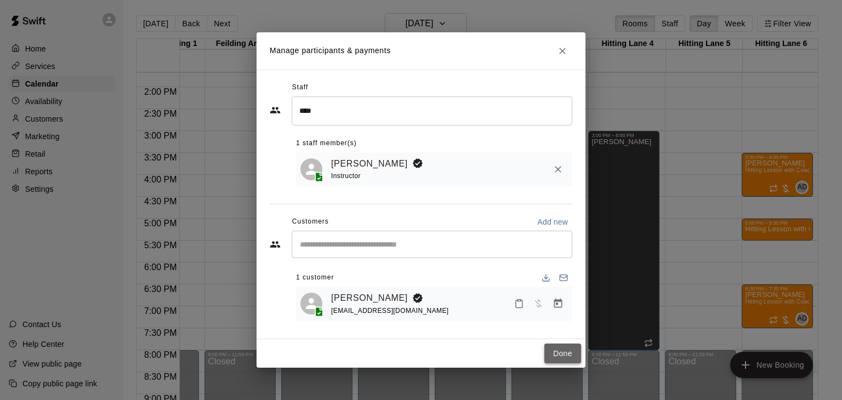
click at [555, 360] on button "Done" at bounding box center [562, 354] width 37 height 20
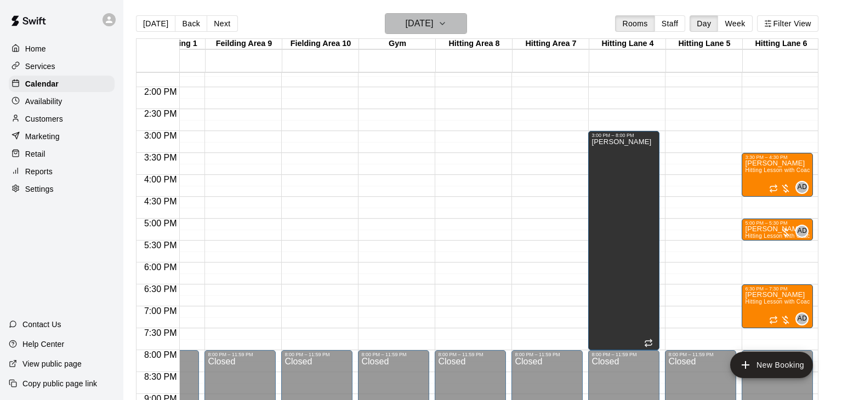
click at [447, 24] on icon "button" at bounding box center [442, 23] width 9 height 13
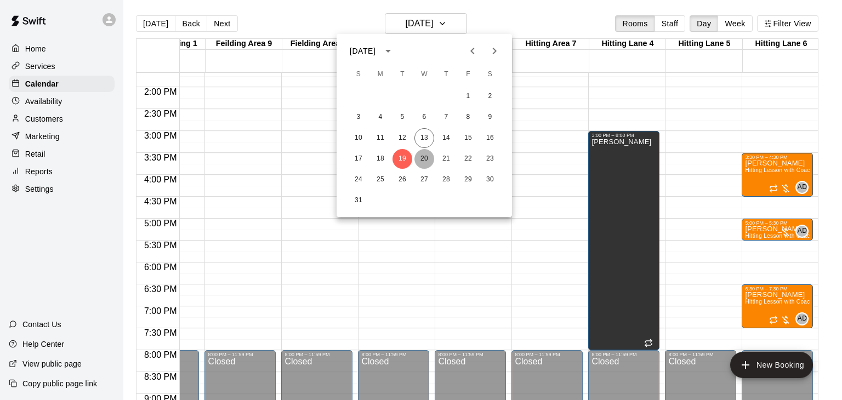
click at [424, 154] on button "20" at bounding box center [425, 159] width 20 height 20
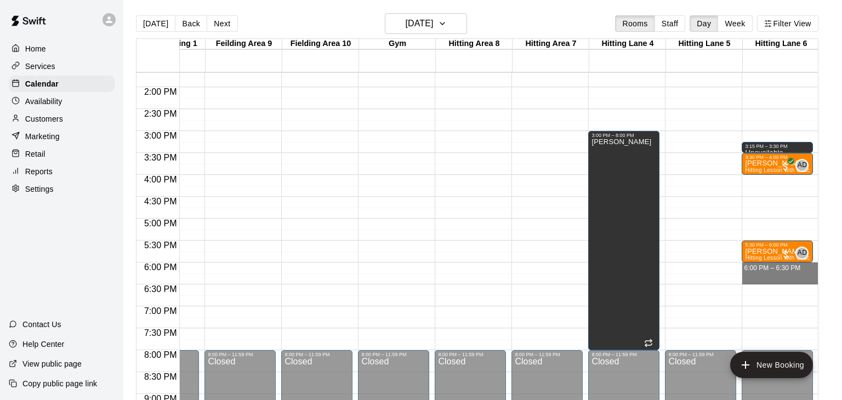
drag, startPoint x: 764, startPoint y: 264, endPoint x: 764, endPoint y: 277, distance: 13.2
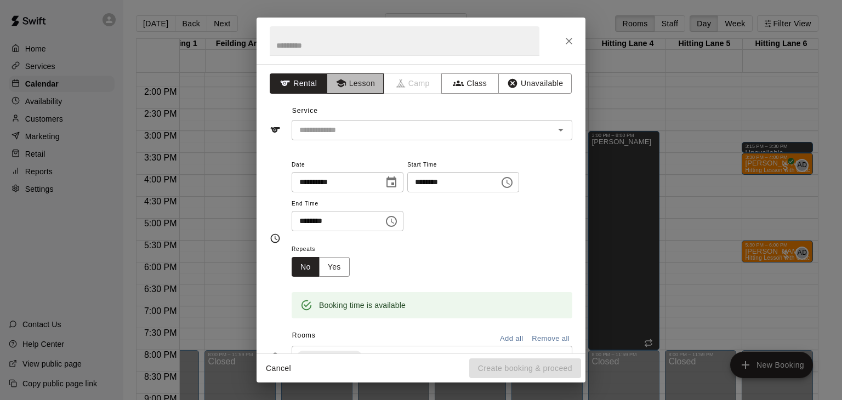
click at [361, 87] on button "Lesson" at bounding box center [356, 83] width 58 height 20
click at [364, 127] on input "text" at bounding box center [416, 130] width 242 height 14
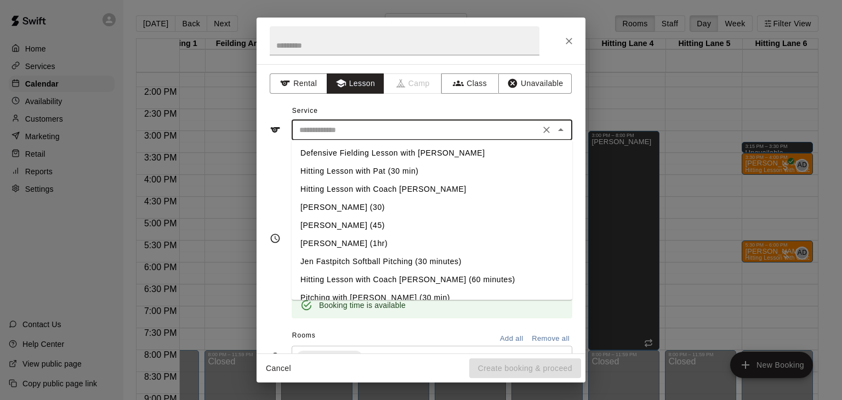
click at [353, 187] on li "Hitting Lesson with Coach [PERSON_NAME]" at bounding box center [432, 189] width 281 height 18
type input "**********"
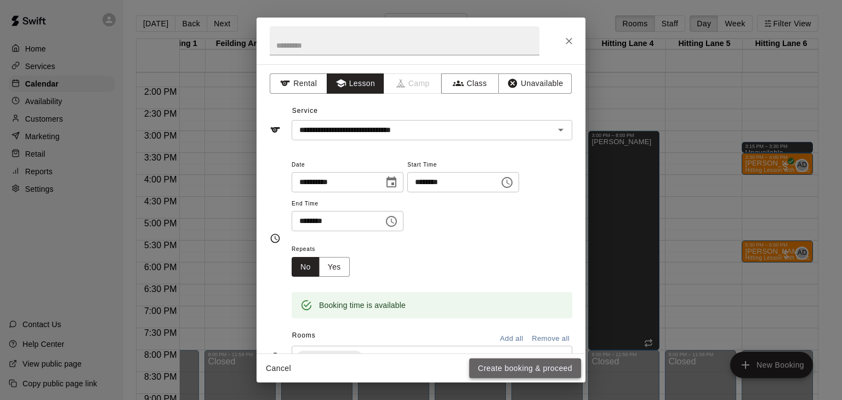
click at [506, 367] on button "Create booking & proceed" at bounding box center [525, 369] width 112 height 20
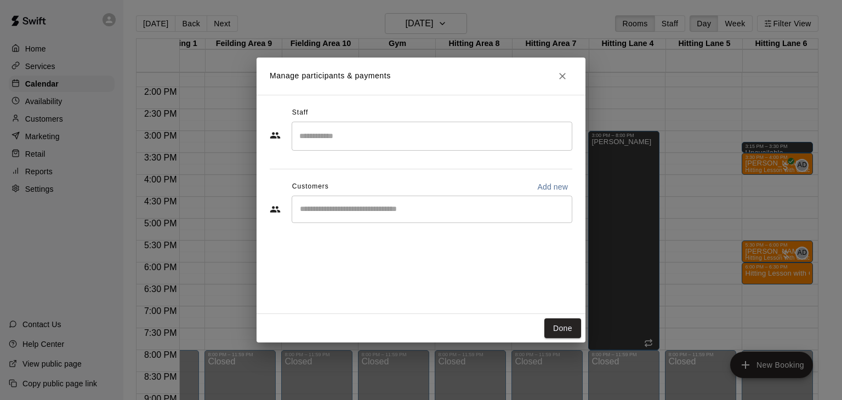
click at [359, 141] on input "Search staff" at bounding box center [432, 136] width 271 height 19
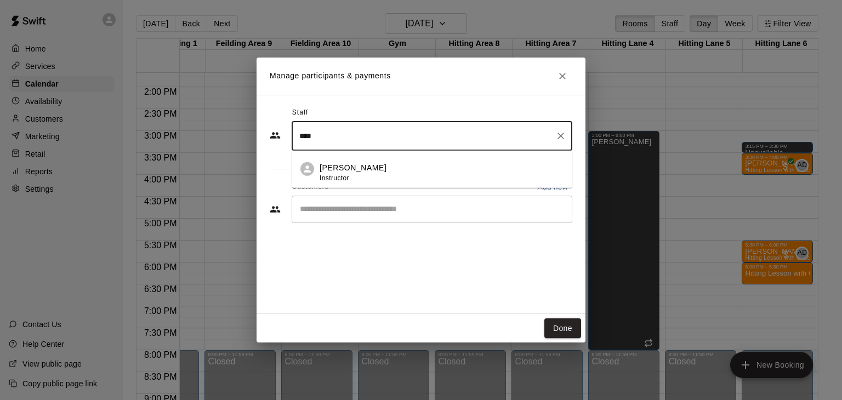
click at [365, 166] on p "[PERSON_NAME]" at bounding box center [353, 168] width 67 height 12
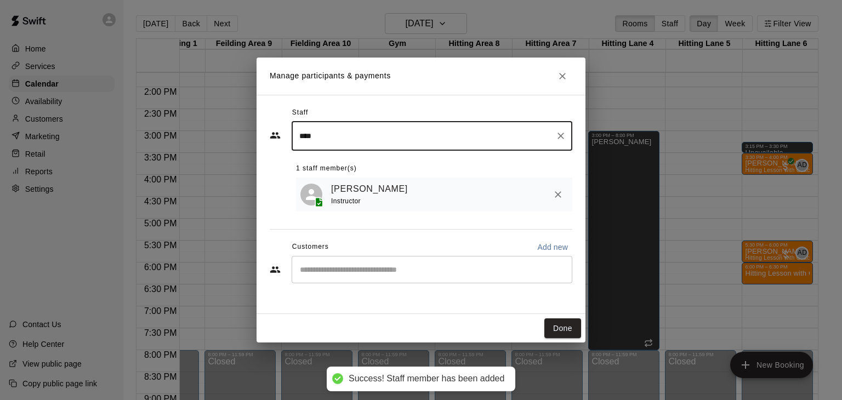
type input "****"
click at [354, 274] on input "Start typing to search customers..." at bounding box center [432, 269] width 271 height 11
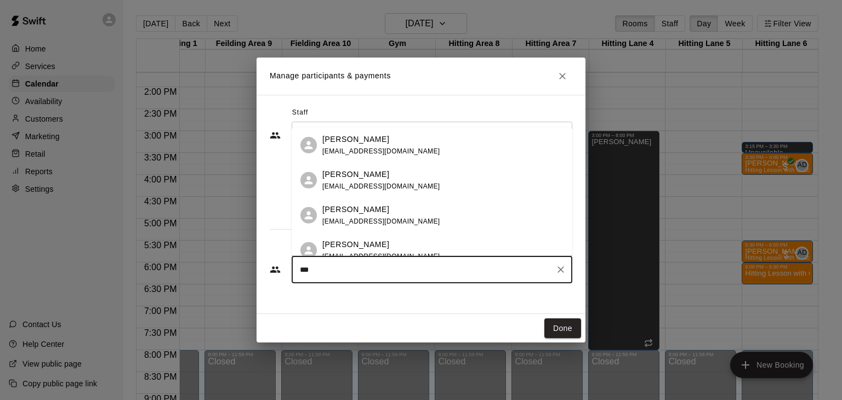
type input "****"
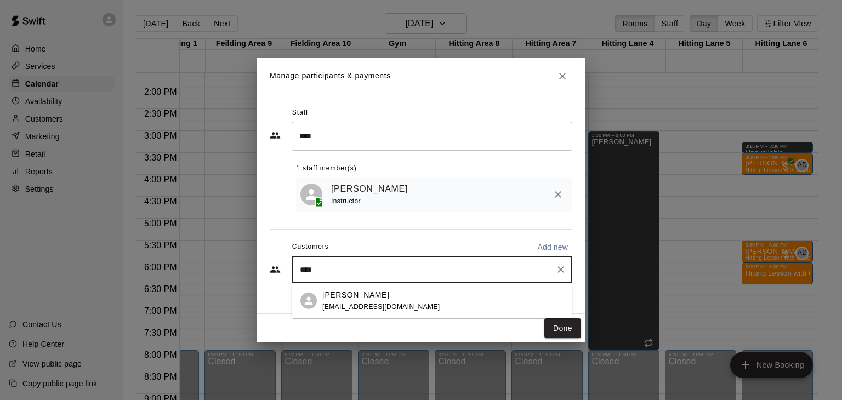
click at [338, 295] on p "[PERSON_NAME]" at bounding box center [355, 295] width 67 height 12
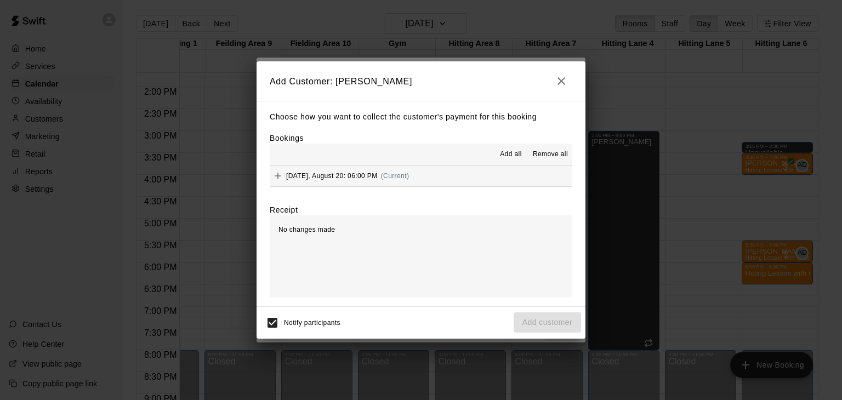
click at [519, 156] on span "Add all" at bounding box center [511, 154] width 22 height 11
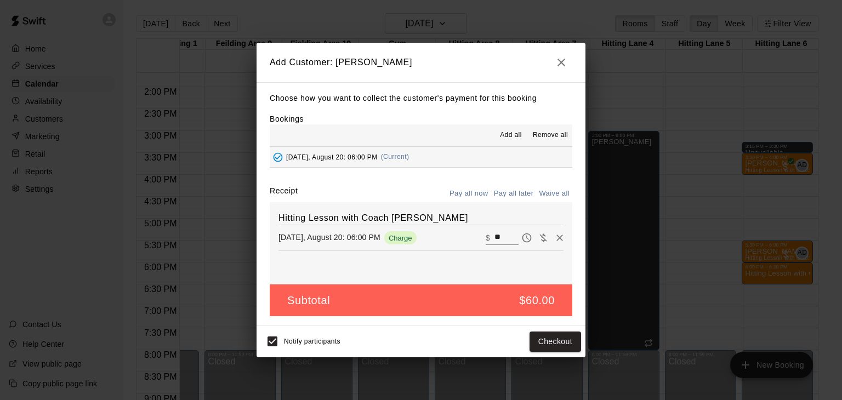
click at [523, 196] on button "Pay all later" at bounding box center [514, 193] width 46 height 17
click at [566, 341] on button "Add customer" at bounding box center [547, 342] width 67 height 20
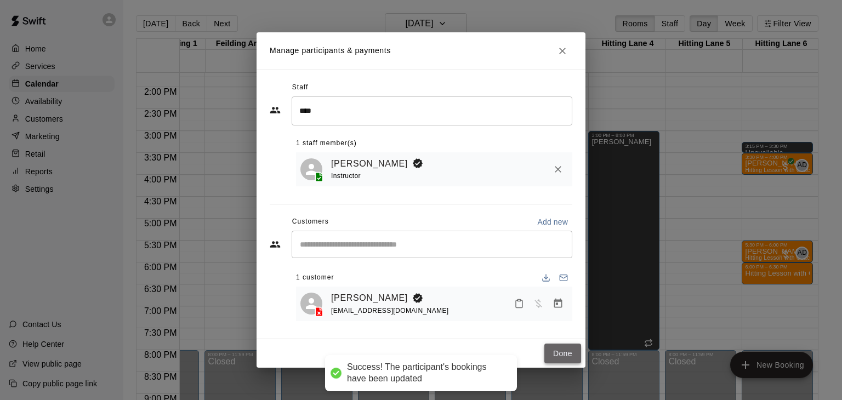
click at [570, 349] on button "Done" at bounding box center [562, 354] width 37 height 20
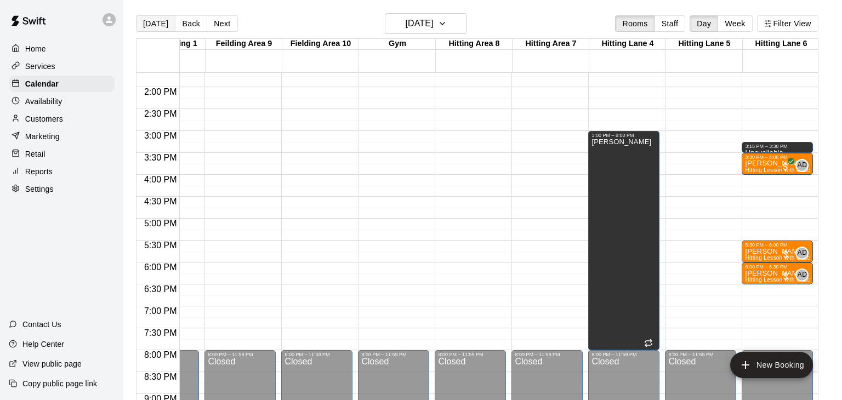
click at [152, 25] on button "[DATE]" at bounding box center [155, 23] width 39 height 16
